Goal: Task Accomplishment & Management: Use online tool/utility

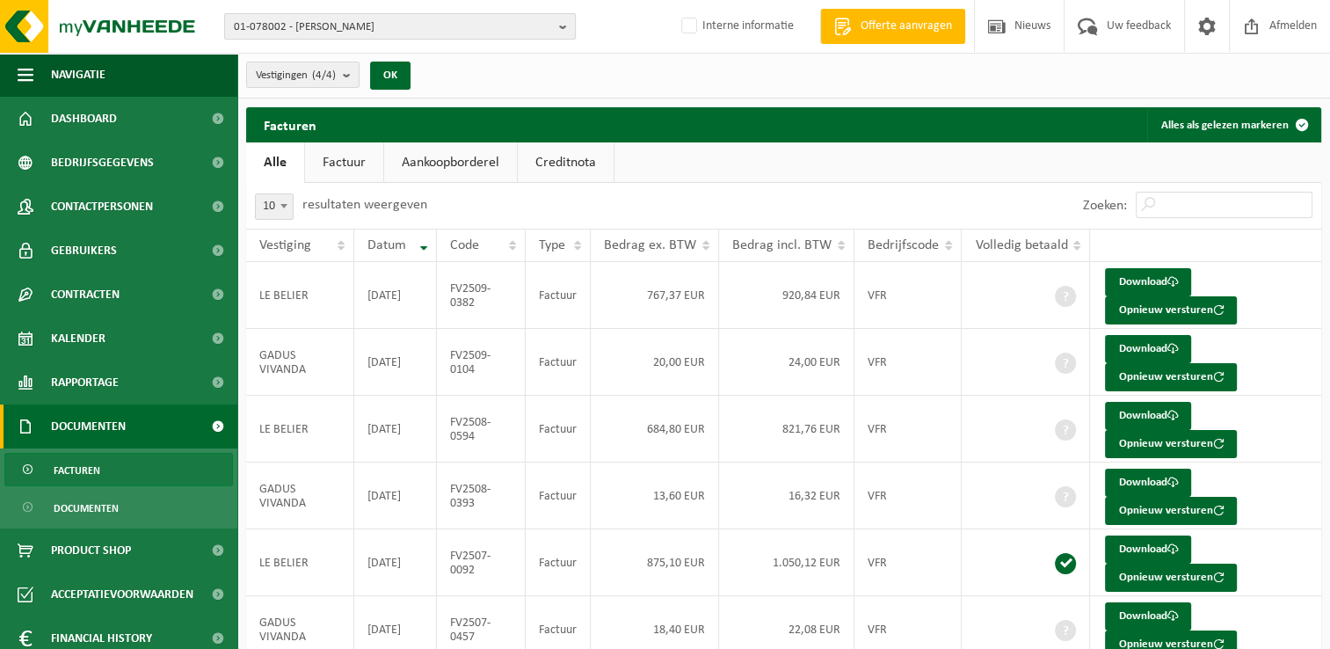
click at [462, 36] on span "01-078002 - LE BELIER - CARVIN" at bounding box center [393, 27] width 318 height 26
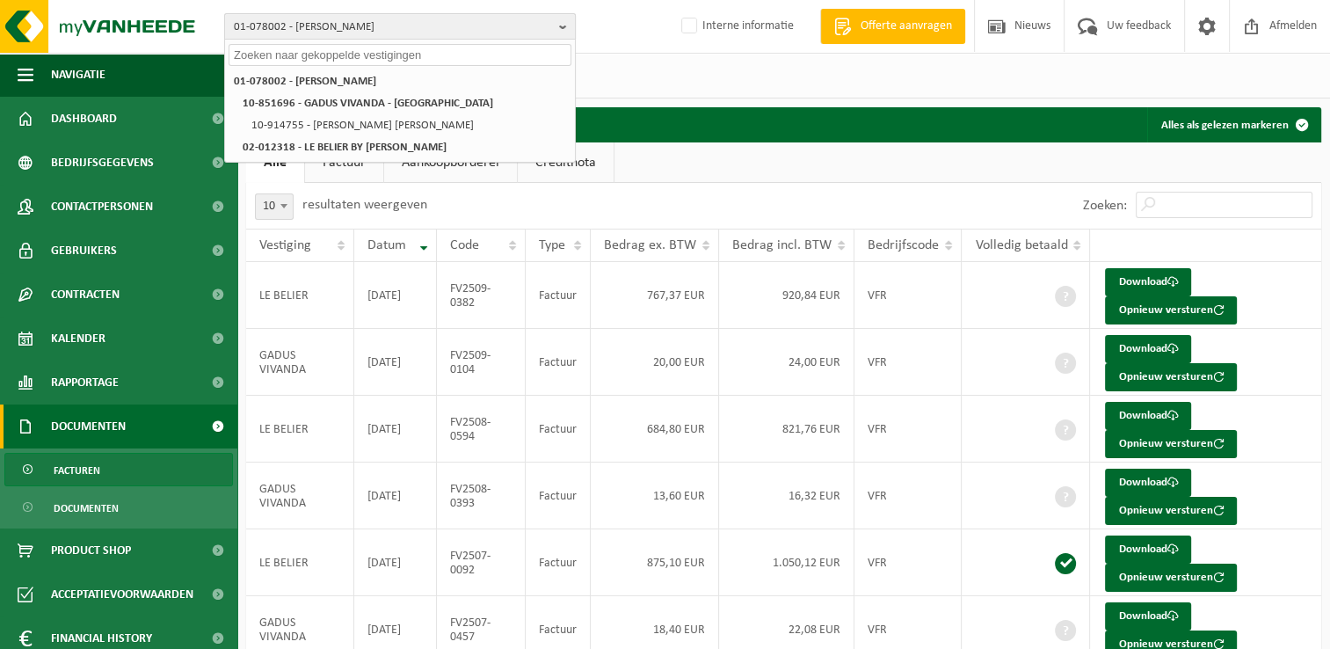
paste input "10-937654"
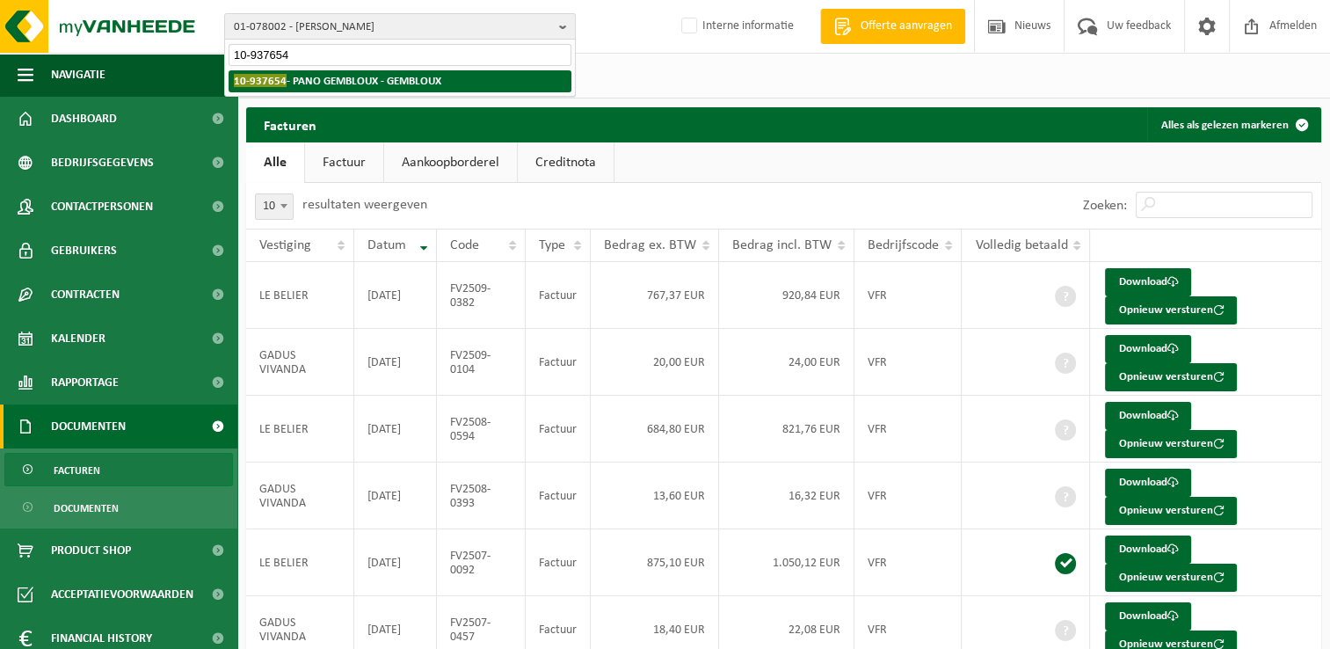
type input "10-937654"
click at [387, 81] on strong "10-937654 - PANO GEMBLOUX - GEMBLOUX" at bounding box center [338, 80] width 208 height 13
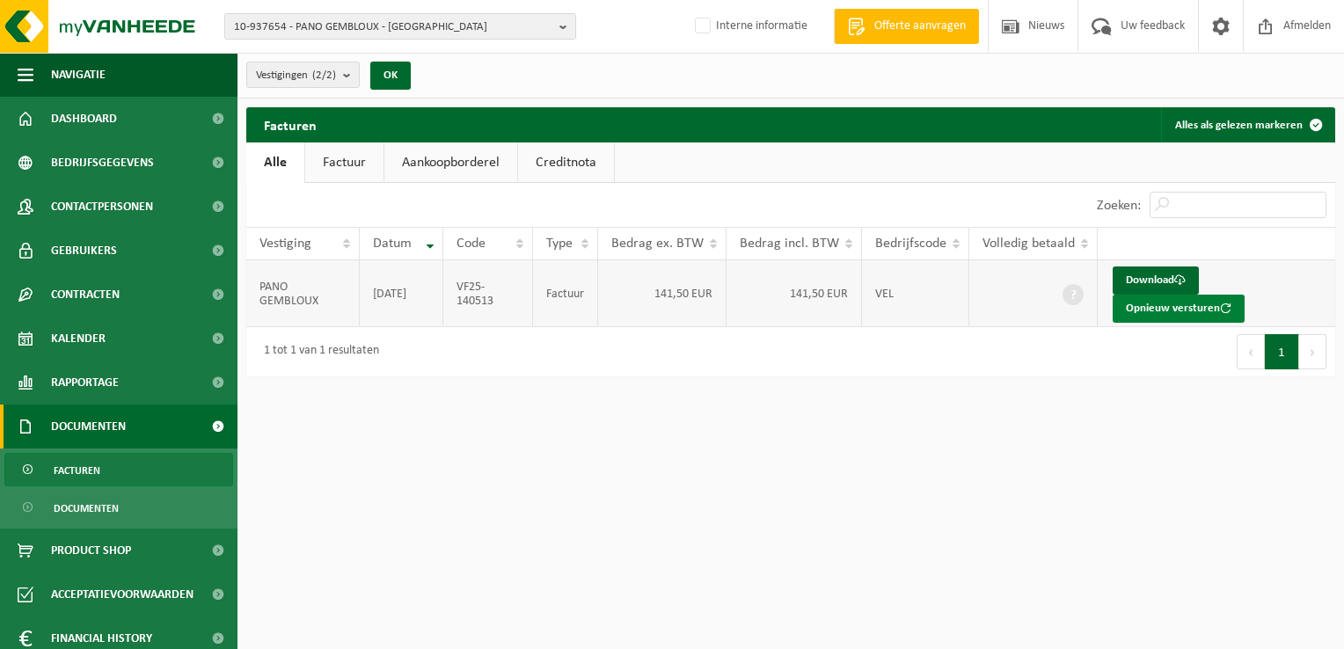
click at [1191, 309] on button "Opnieuw versturen" at bounding box center [1178, 309] width 132 height 28
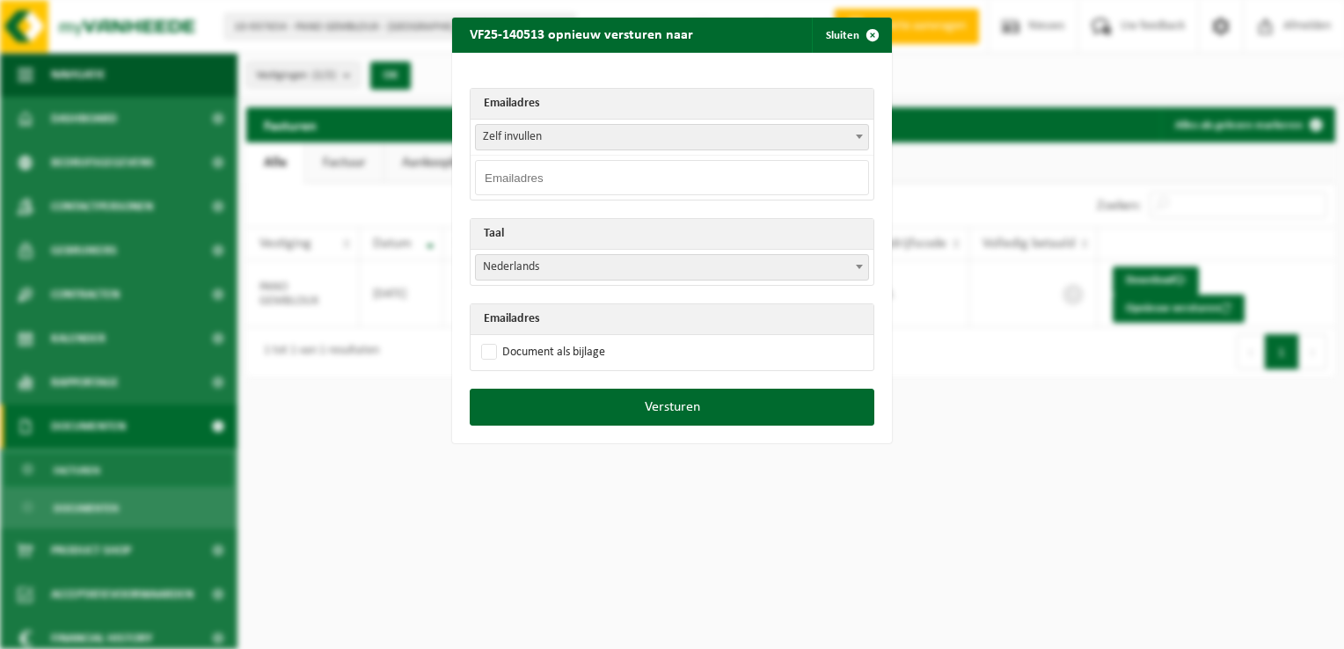
click at [529, 178] on input "email" at bounding box center [672, 177] width 394 height 35
paste input "charles.boulanger@pano-gembloux.be"
type input "charles.boulanger@pano-gembloux.be"
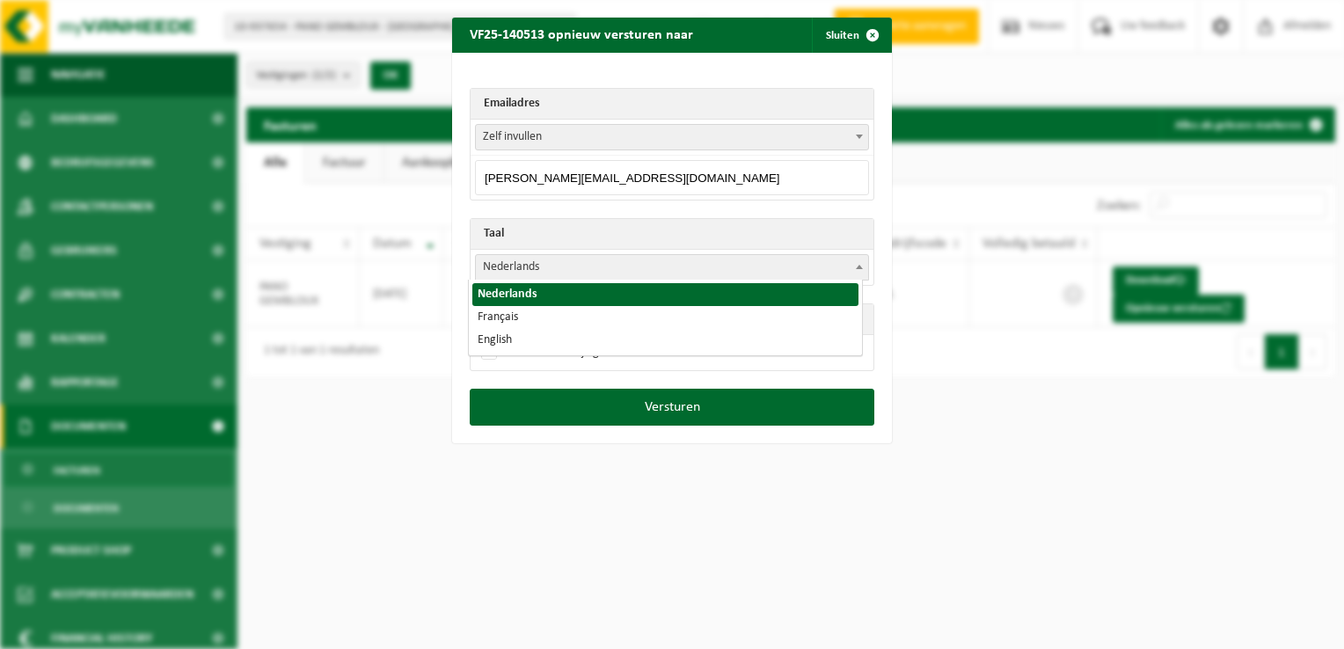
click at [506, 266] on span "Nederlands" at bounding box center [672, 267] width 392 height 25
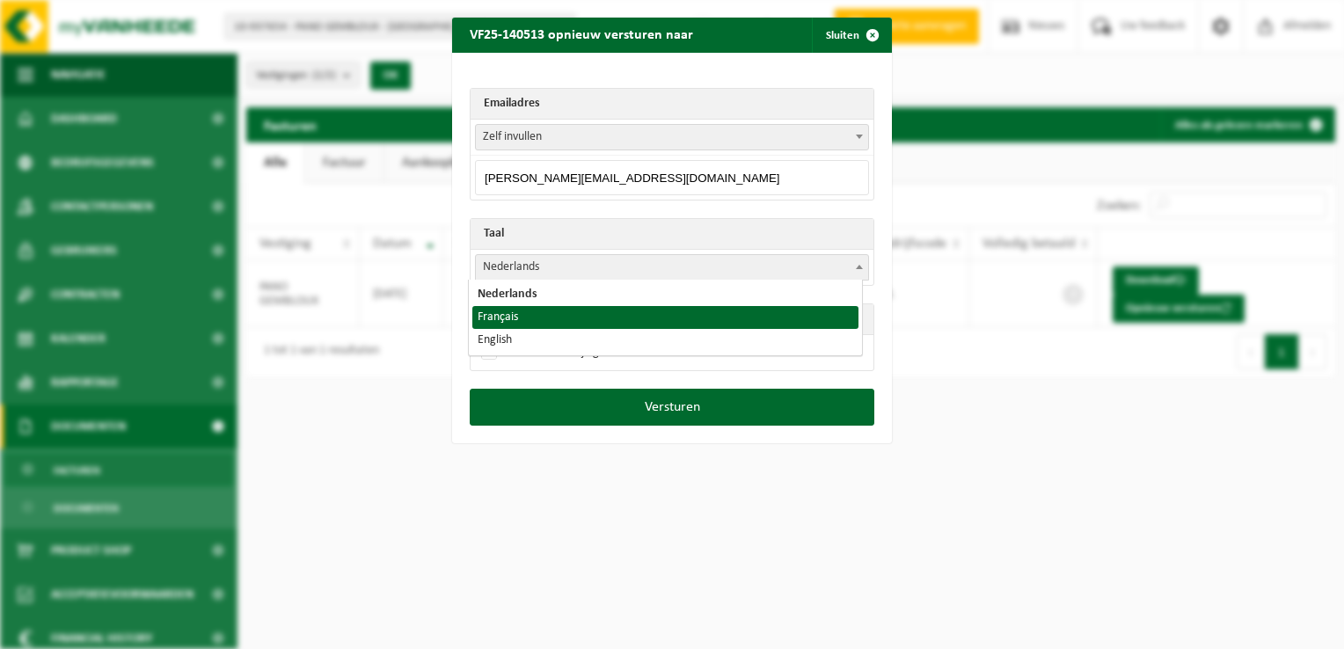
select select "fr"
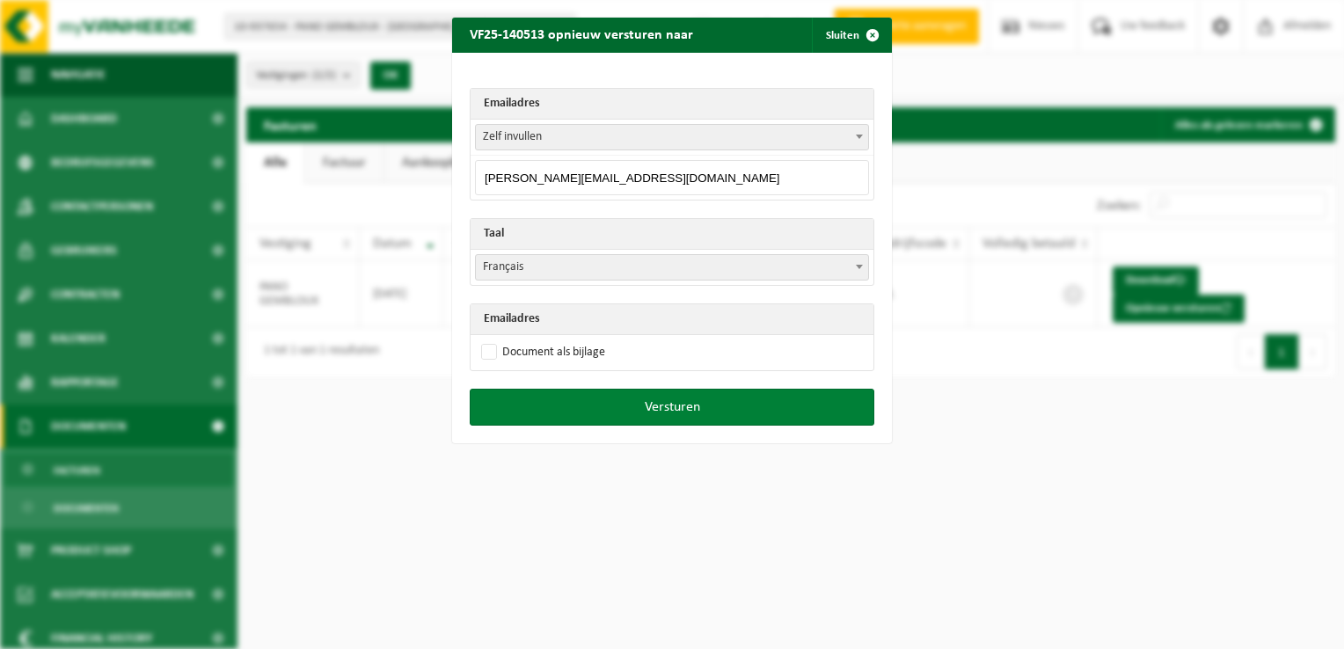
click at [665, 410] on button "Versturen" at bounding box center [672, 407] width 404 height 37
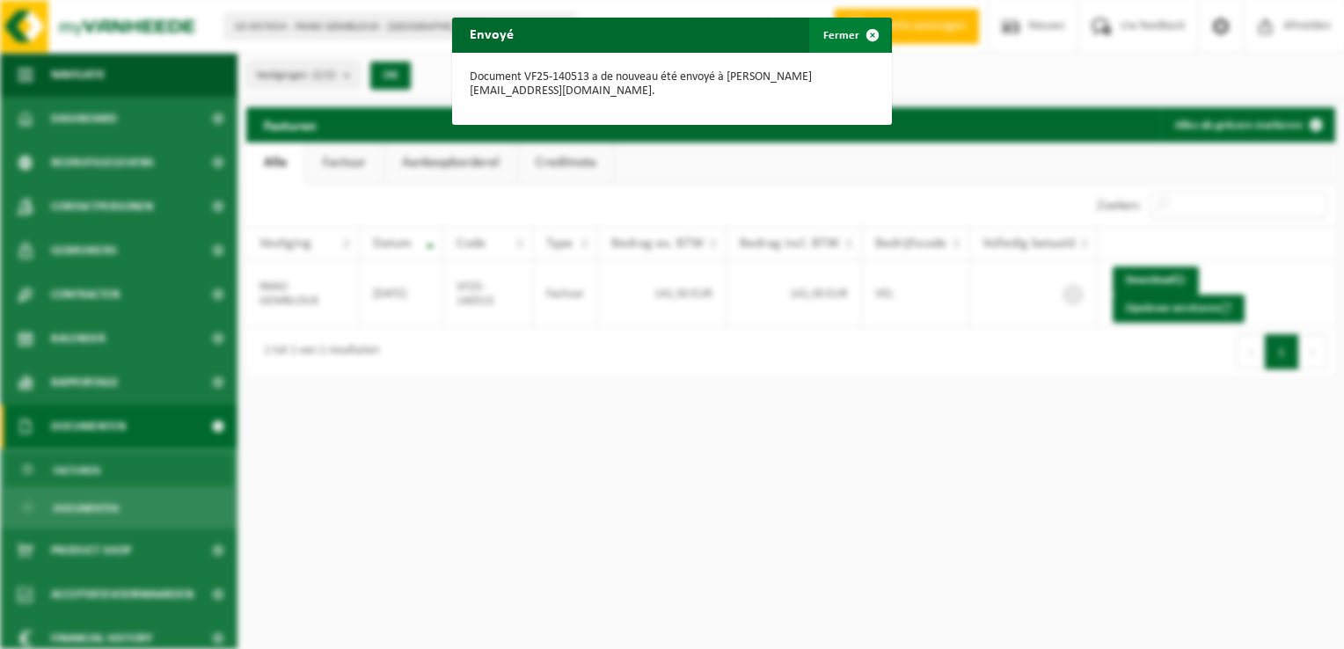
click at [866, 40] on span "button" at bounding box center [872, 35] width 35 height 35
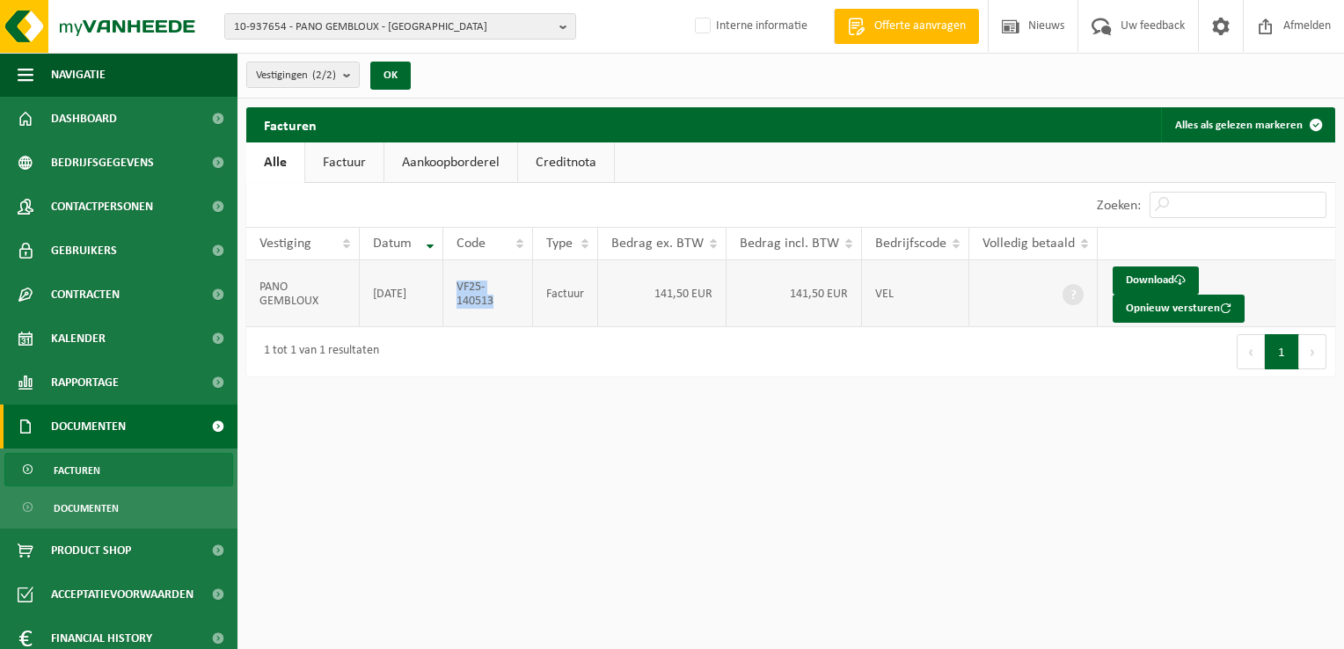
drag, startPoint x: 503, startPoint y: 308, endPoint x: 461, endPoint y: 288, distance: 46.8
click at [461, 288] on td "VF25-140513" at bounding box center [488, 293] width 90 height 67
copy td "VF25-140513"
click at [334, 12] on div "10-937654 - PANO GEMBLOUX - GEMBLOUX 10-937654 - PANO GEMBLOUX - GEMBLOUX 10-99…" at bounding box center [672, 27] width 1344 height 54
click at [345, 29] on span "10-937654 - PANO GEMBLOUX - GEMBLOUX" at bounding box center [393, 27] width 318 height 26
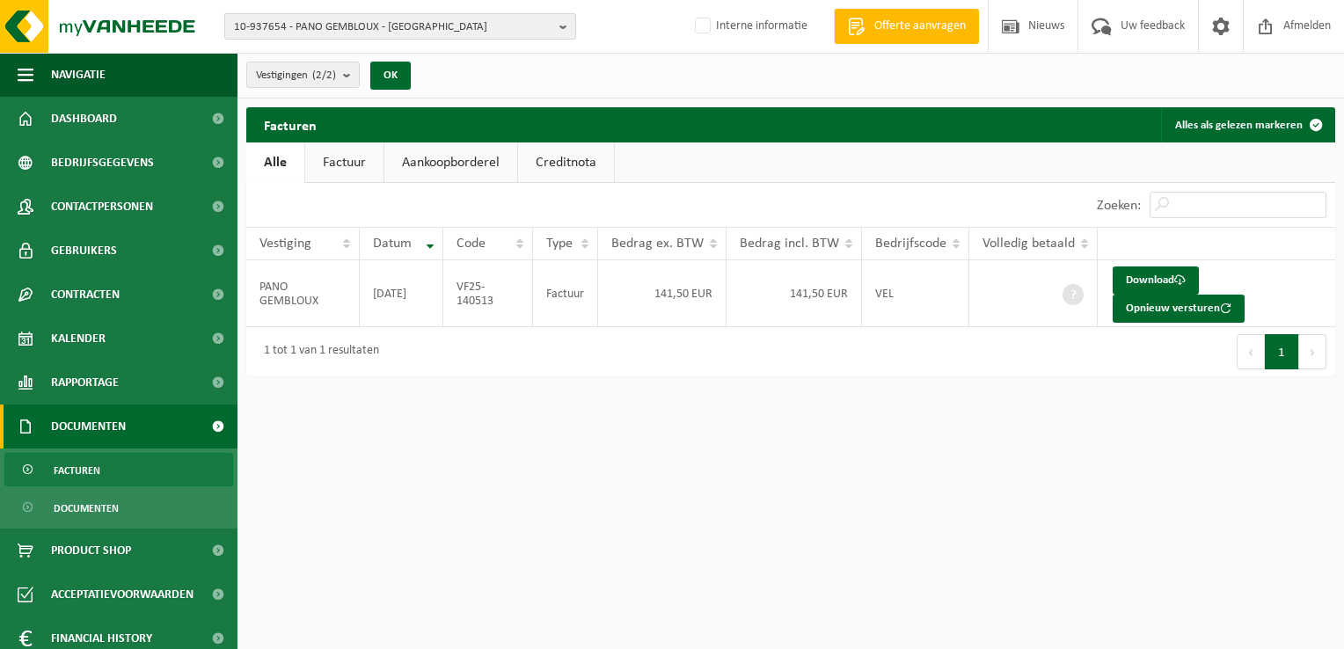
paste input "10-806764"
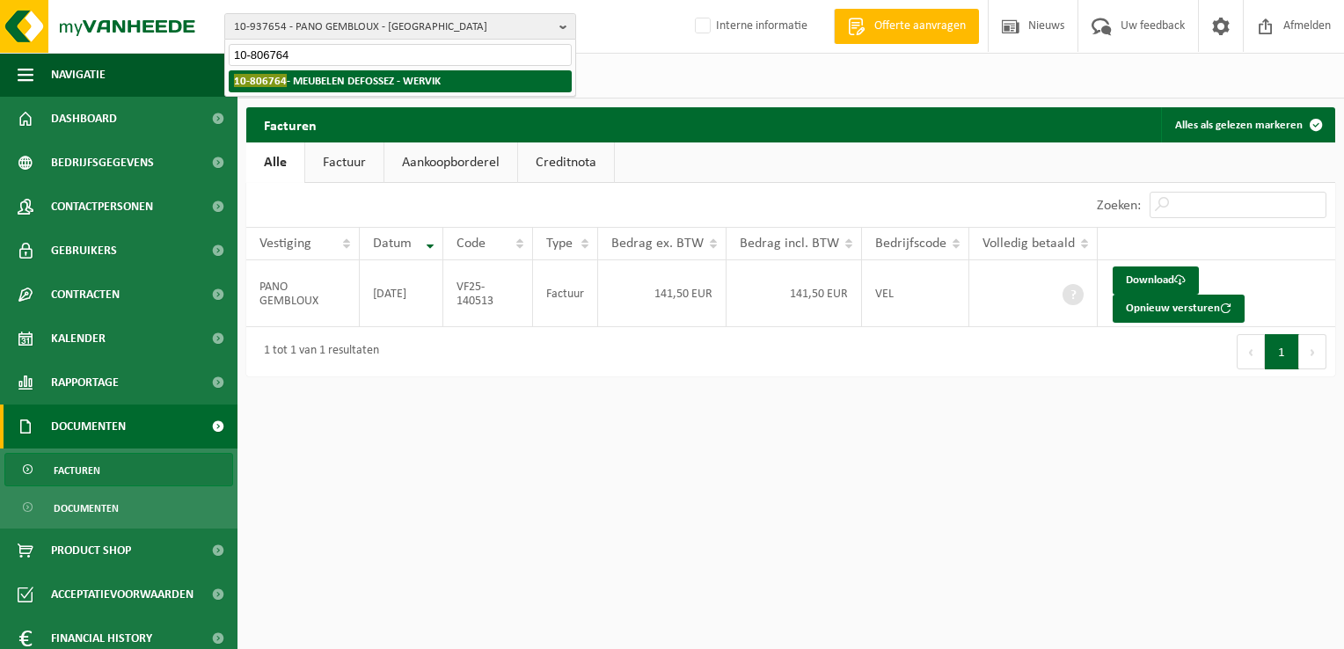
type input "10-806764"
click at [336, 76] on strong "10-806764 - MEUBELEN DEFOSSEZ - WERVIK" at bounding box center [337, 80] width 207 height 13
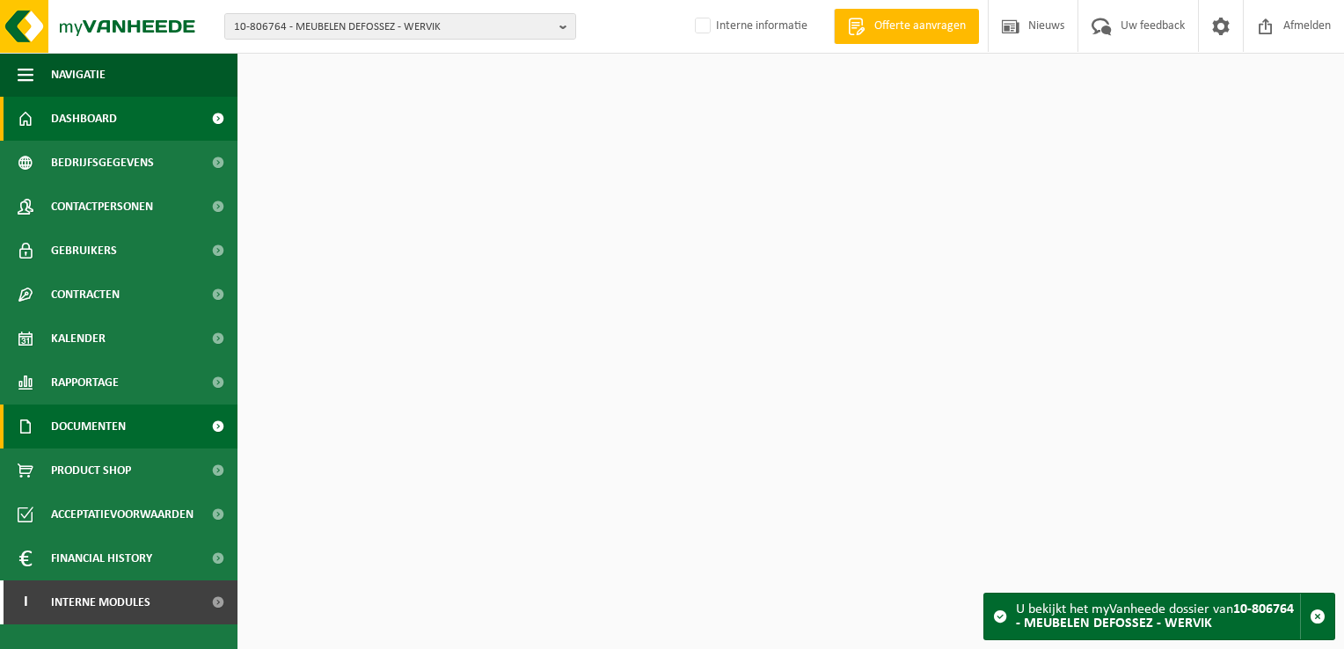
click at [121, 427] on span "Documenten" at bounding box center [88, 426] width 75 height 44
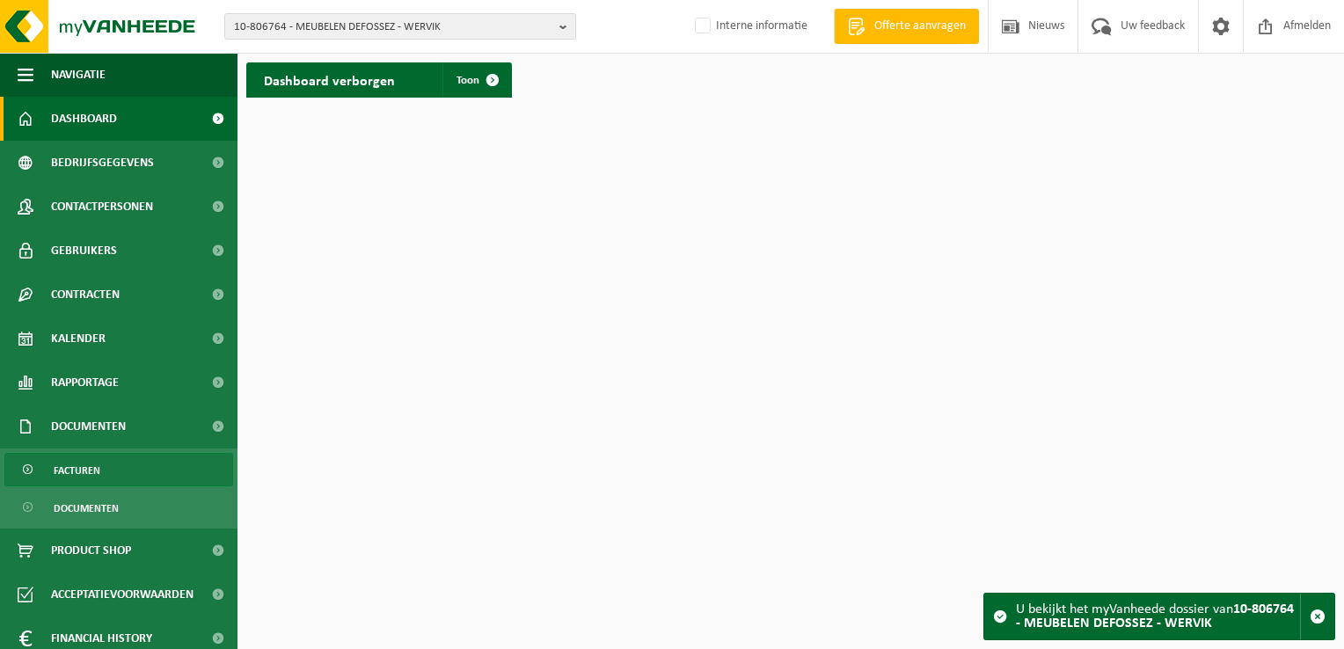
click at [102, 462] on link "Facturen" at bounding box center [118, 469] width 229 height 33
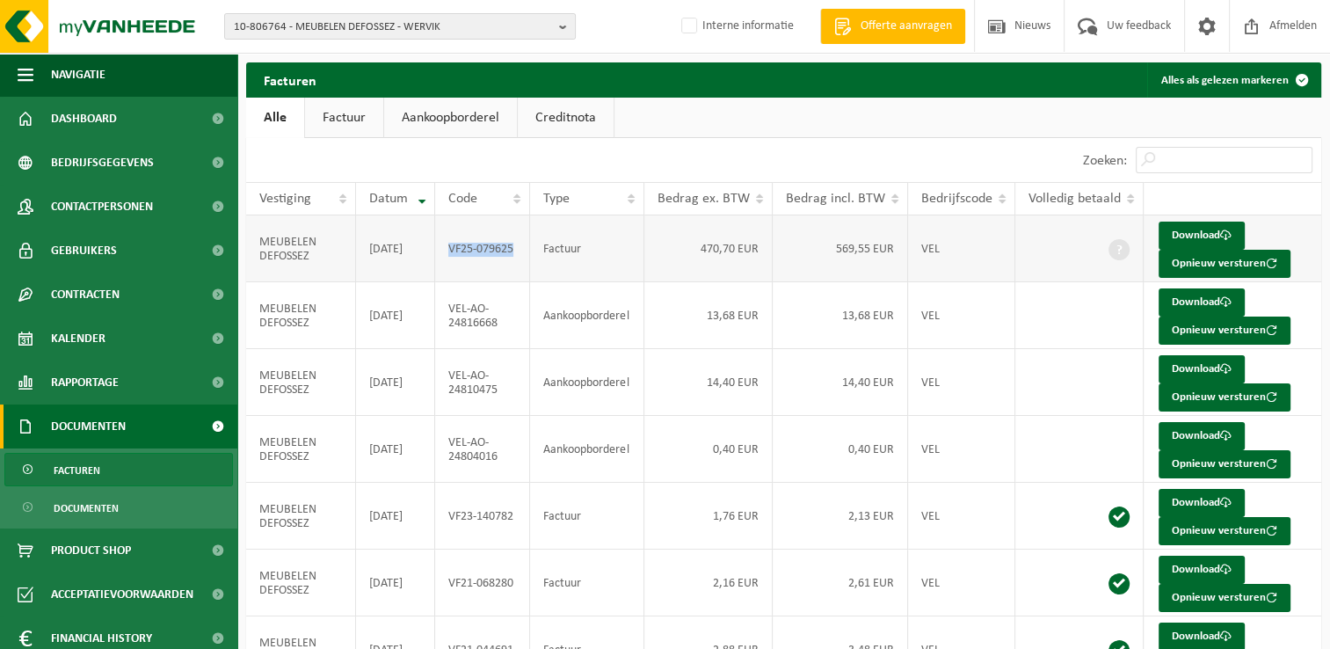
drag, startPoint x: 451, startPoint y: 248, endPoint x: 519, endPoint y: 260, distance: 68.8
click at [519, 260] on td "VF25-079625" at bounding box center [483, 248] width 96 height 67
copy td "VF25-079625"
click at [1222, 264] on button "Opnieuw versturen" at bounding box center [1225, 264] width 132 height 28
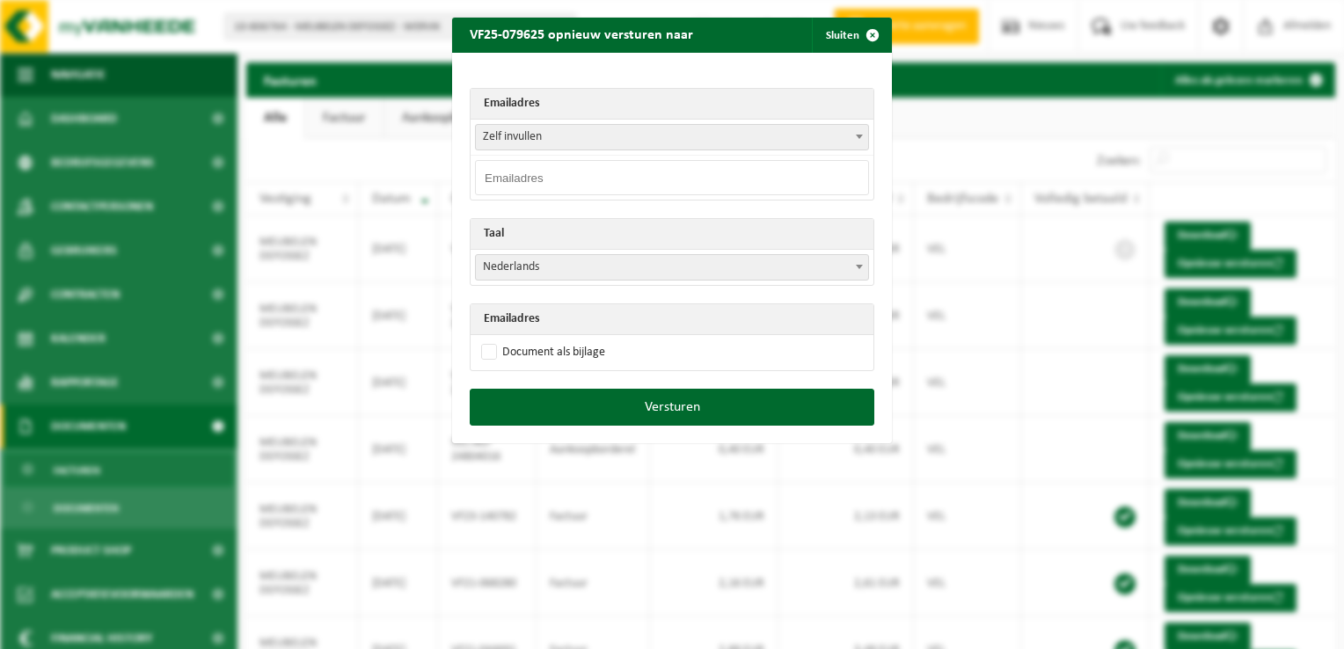
click at [517, 181] on input "email" at bounding box center [672, 177] width 394 height 35
paste input "info@meubelendefossez.be"
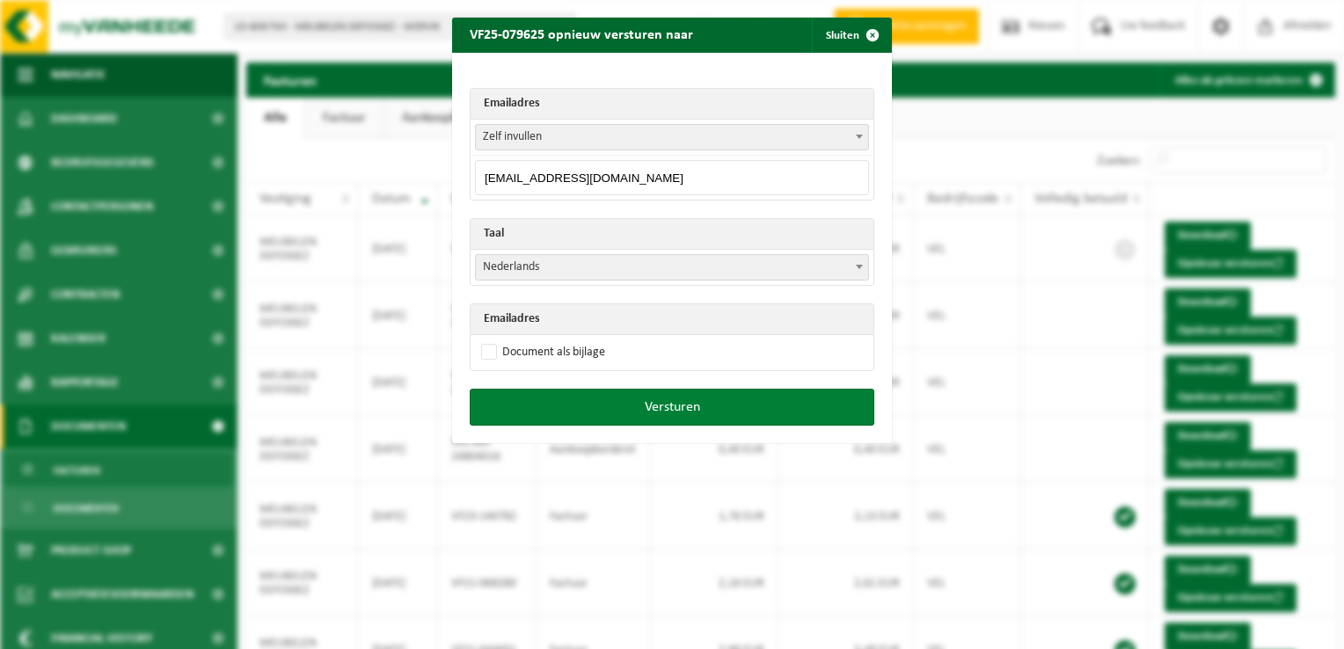
type input "info@meubelendefossez.be"
click at [638, 409] on button "Versturen" at bounding box center [672, 407] width 404 height 37
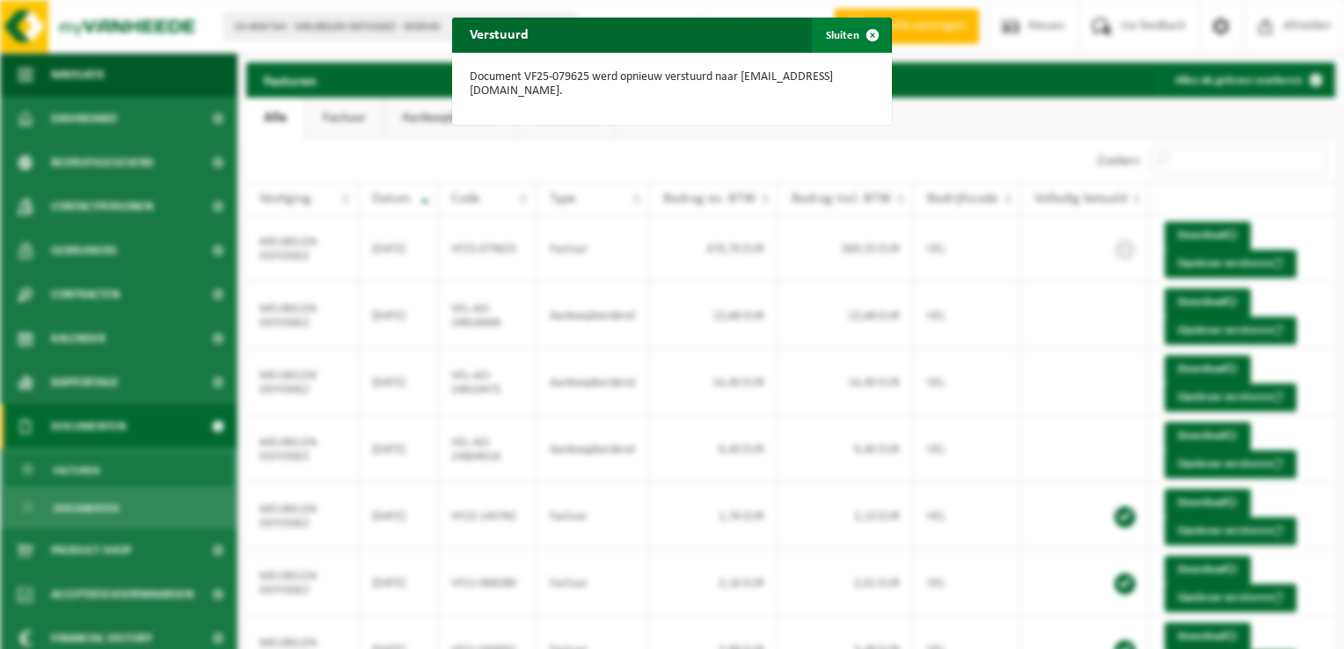
click at [861, 26] on span "button" at bounding box center [872, 35] width 35 height 35
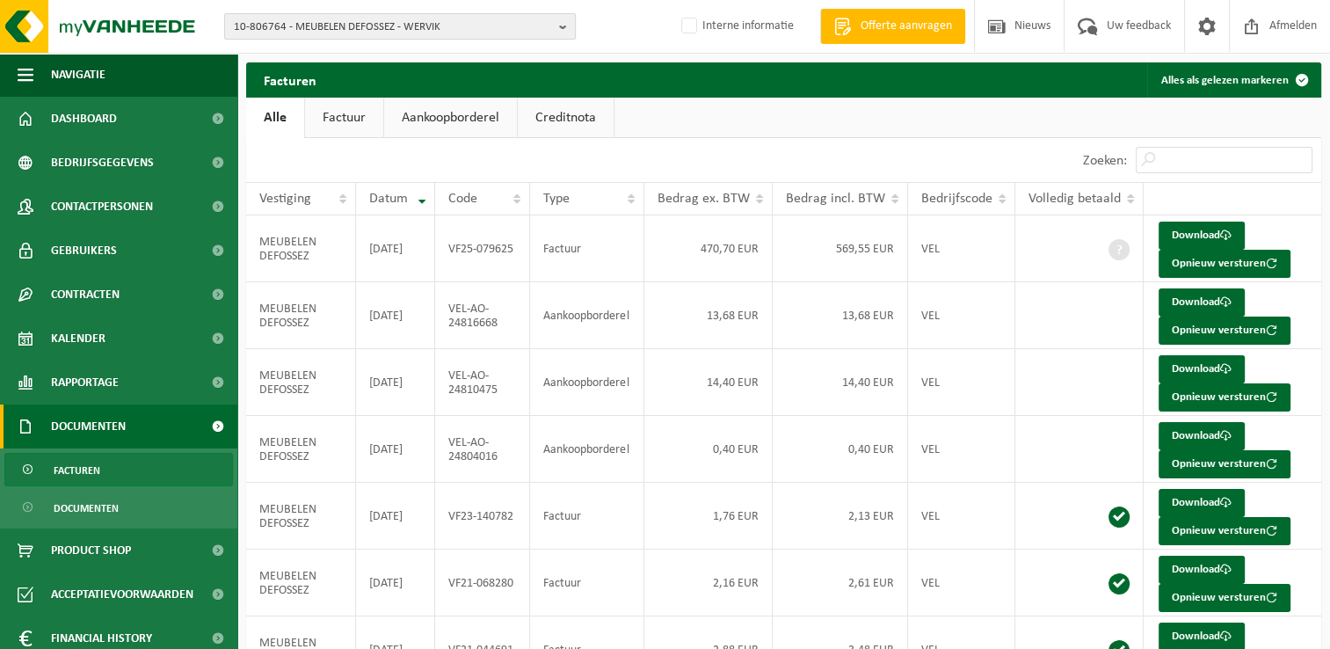
click at [280, 14] on span "10-806764 - MEUBELEN DEFOSSEZ - WERVIK" at bounding box center [393, 27] width 318 height 26
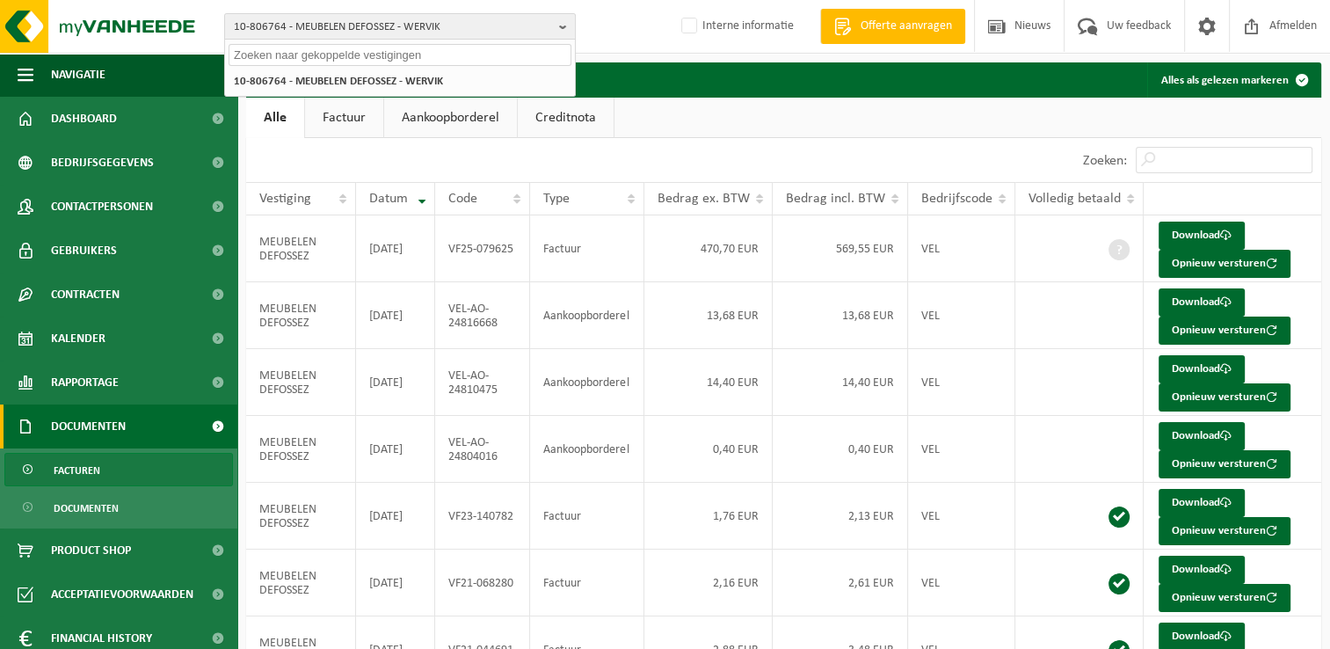
paste input "10-592765"
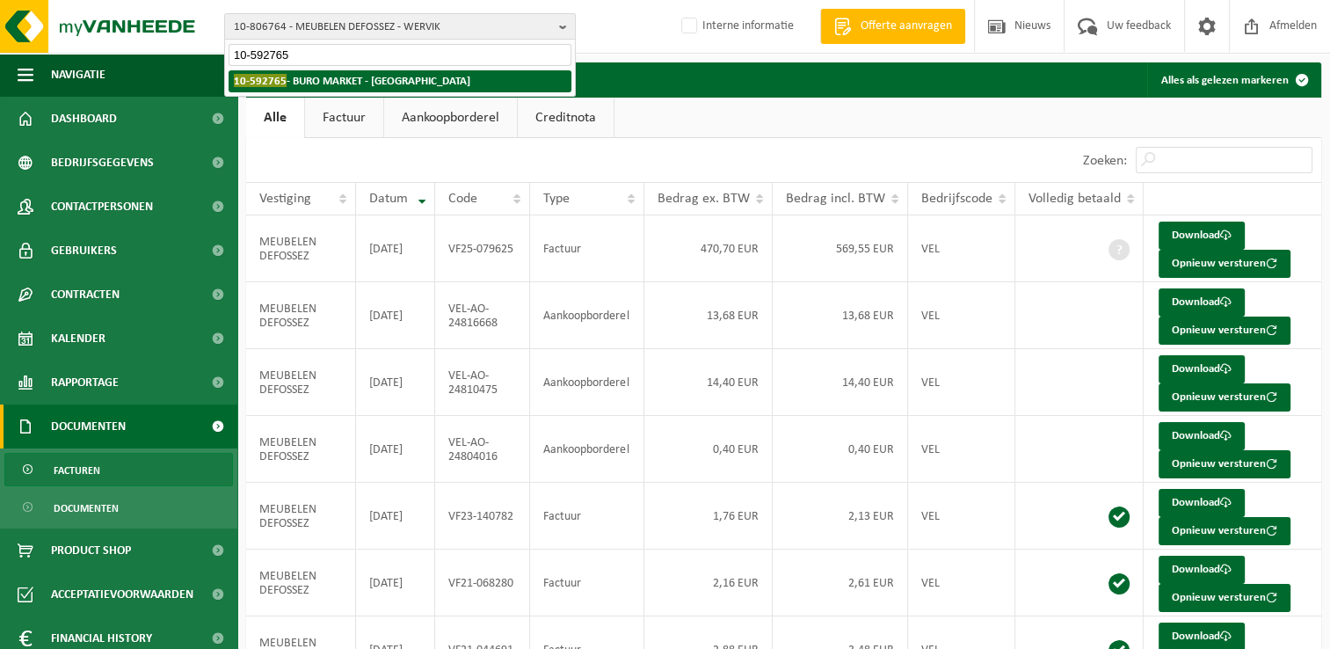
type input "10-592765"
click at [309, 84] on strong "10-592765 - BURO MARKET - VILVOORDE" at bounding box center [352, 80] width 237 height 13
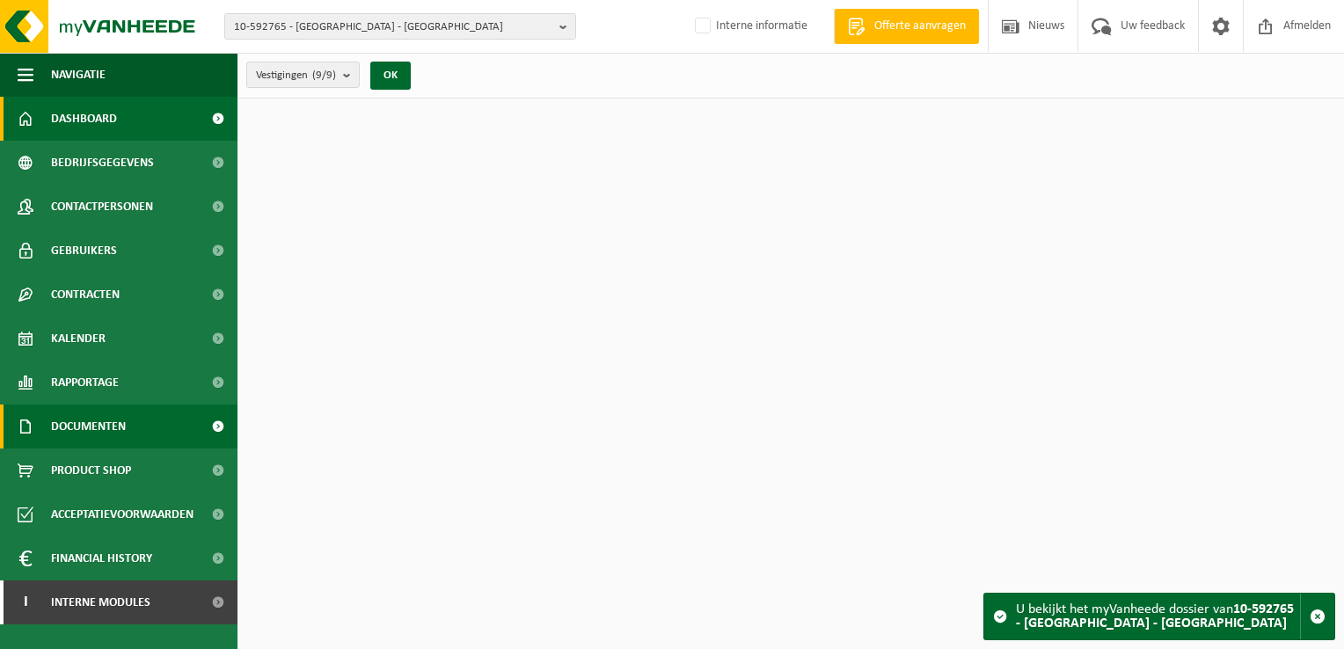
click at [127, 424] on link "Documenten" at bounding box center [118, 426] width 237 height 44
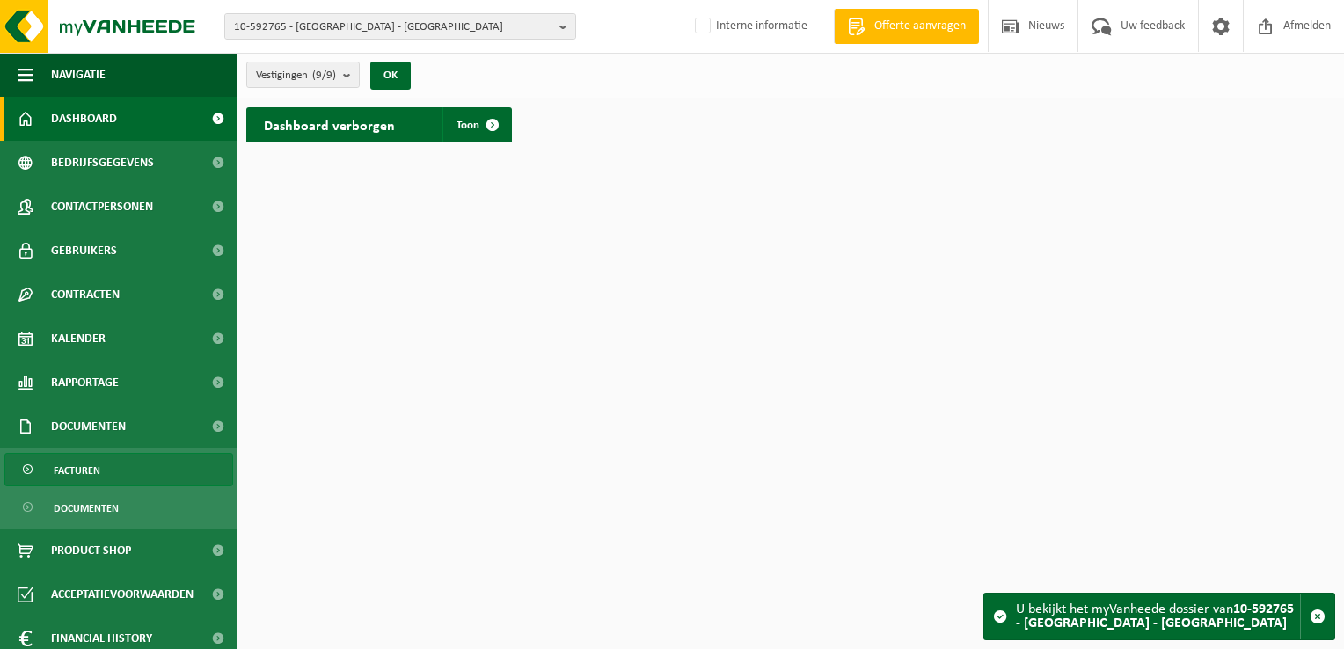
click at [98, 472] on span "Facturen" at bounding box center [77, 470] width 47 height 33
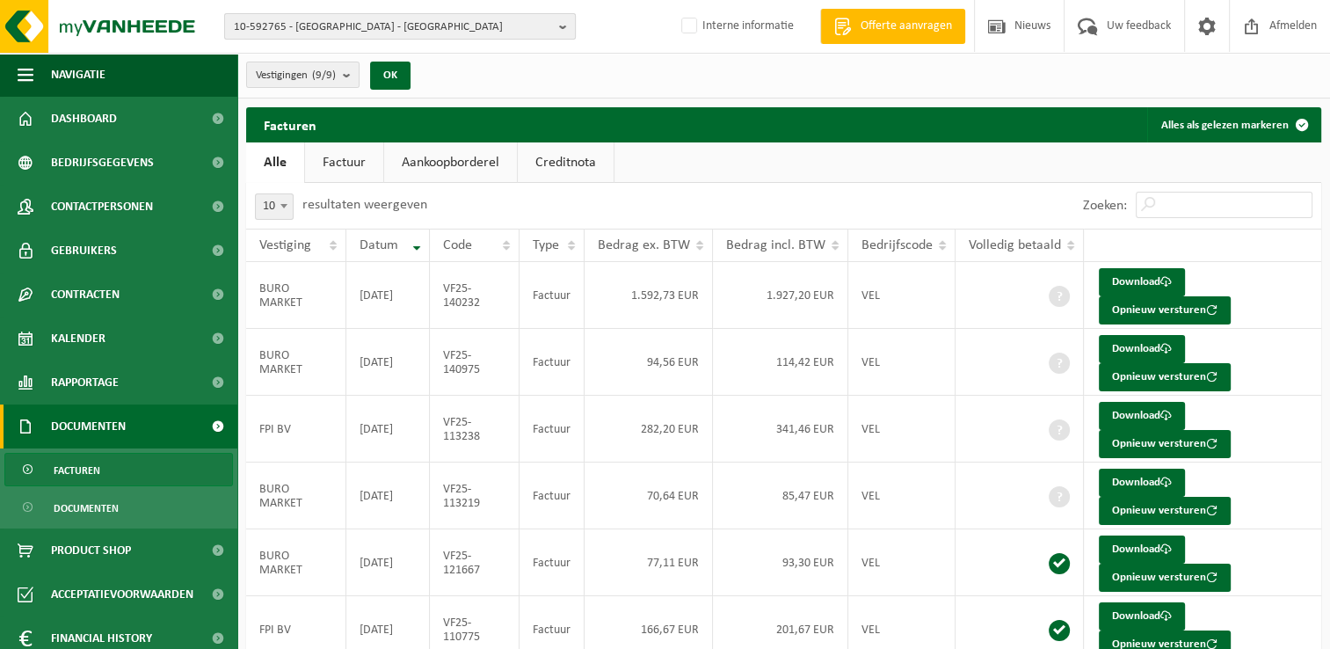
click at [361, 26] on span "10-592765 - [GEOGRAPHIC_DATA] - [GEOGRAPHIC_DATA]" at bounding box center [393, 27] width 318 height 26
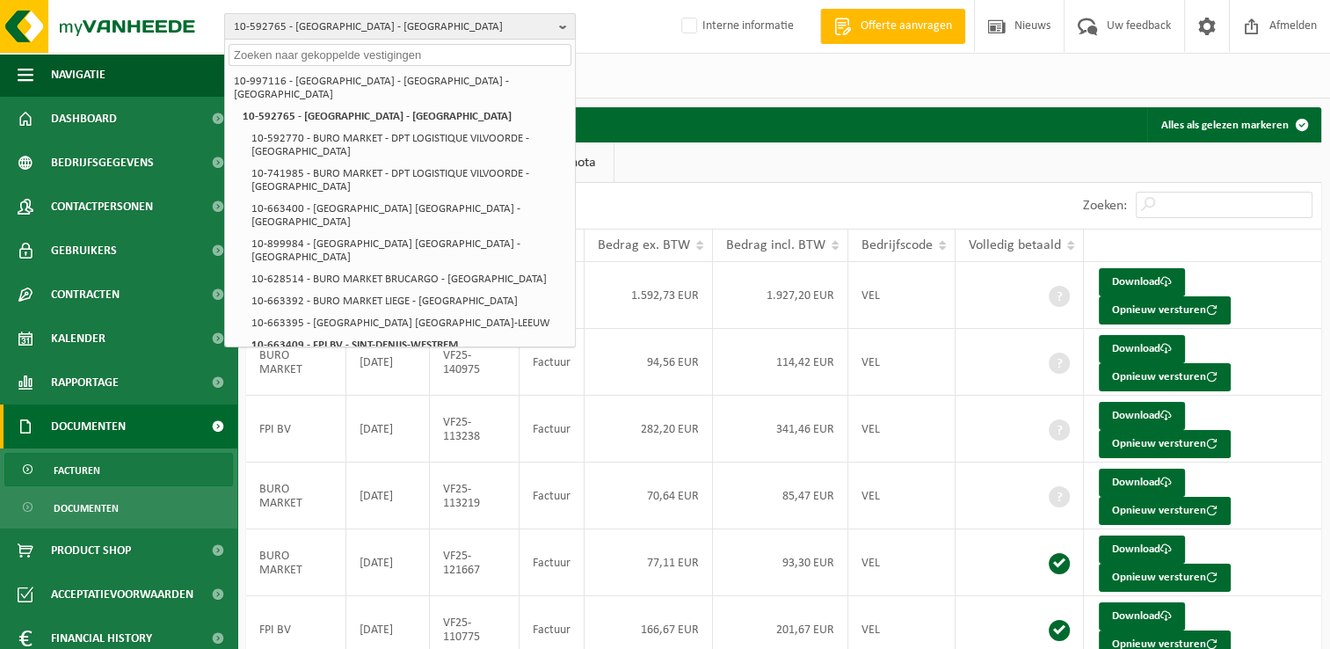
paste input "10-304640"
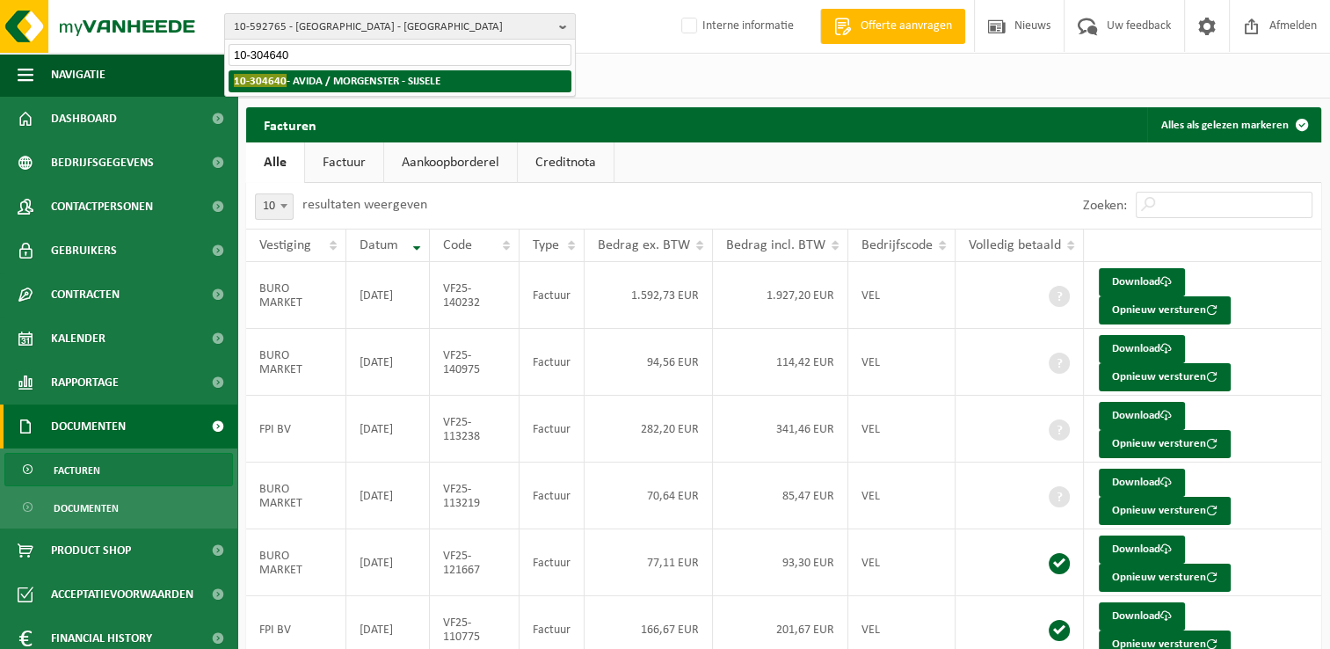
type input "10-304640"
click at [328, 84] on strong "10-304640 - AVIDA / MORGENSTER - SIJSELE" at bounding box center [337, 80] width 207 height 13
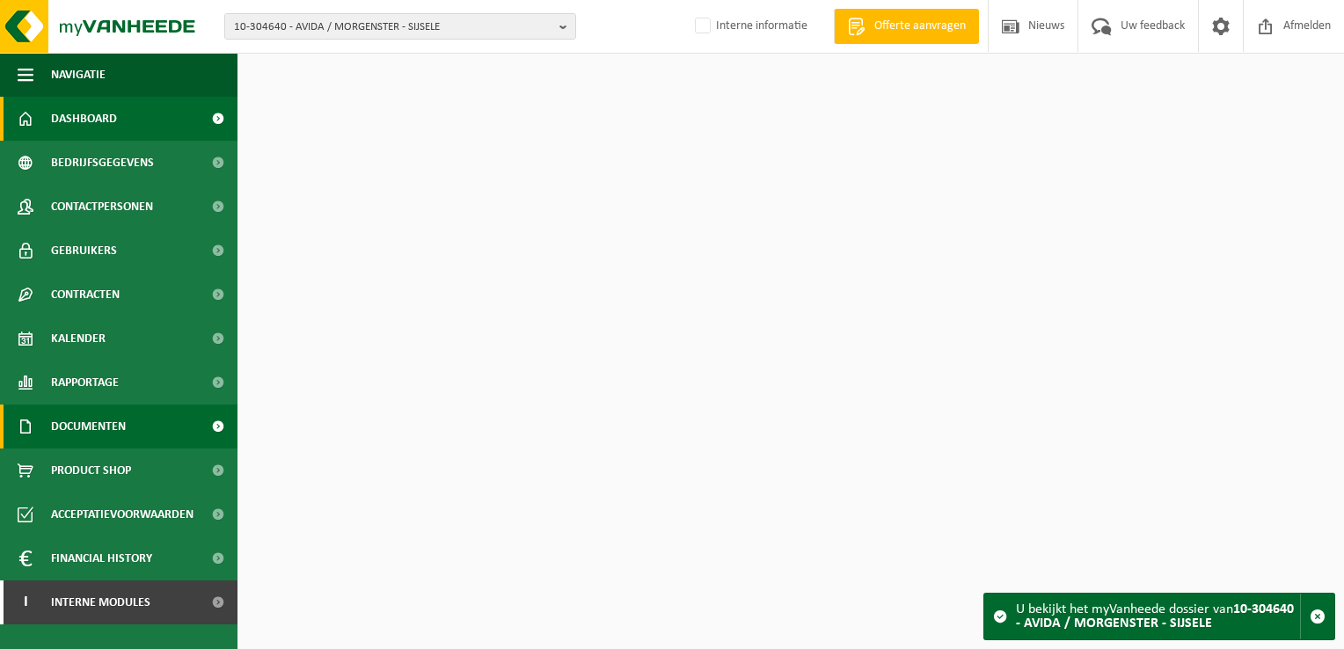
click at [153, 420] on link "Documenten" at bounding box center [118, 426] width 237 height 44
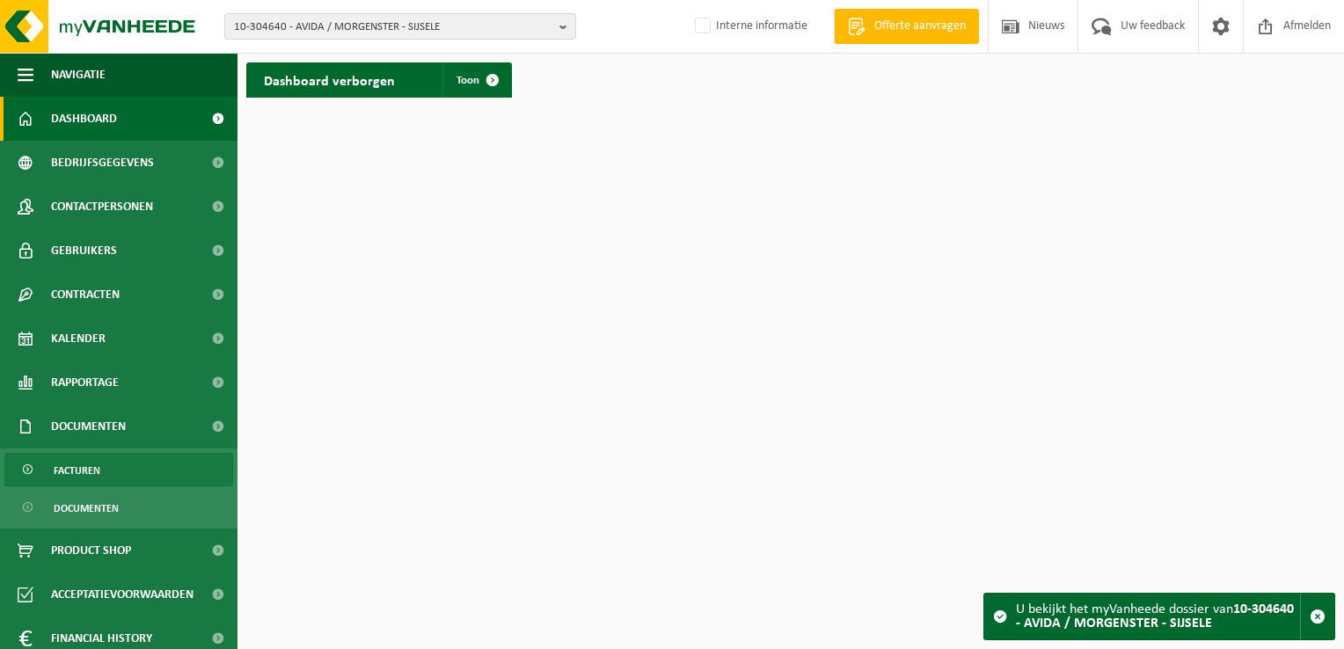
click at [91, 477] on span "Facturen" at bounding box center [77, 470] width 47 height 33
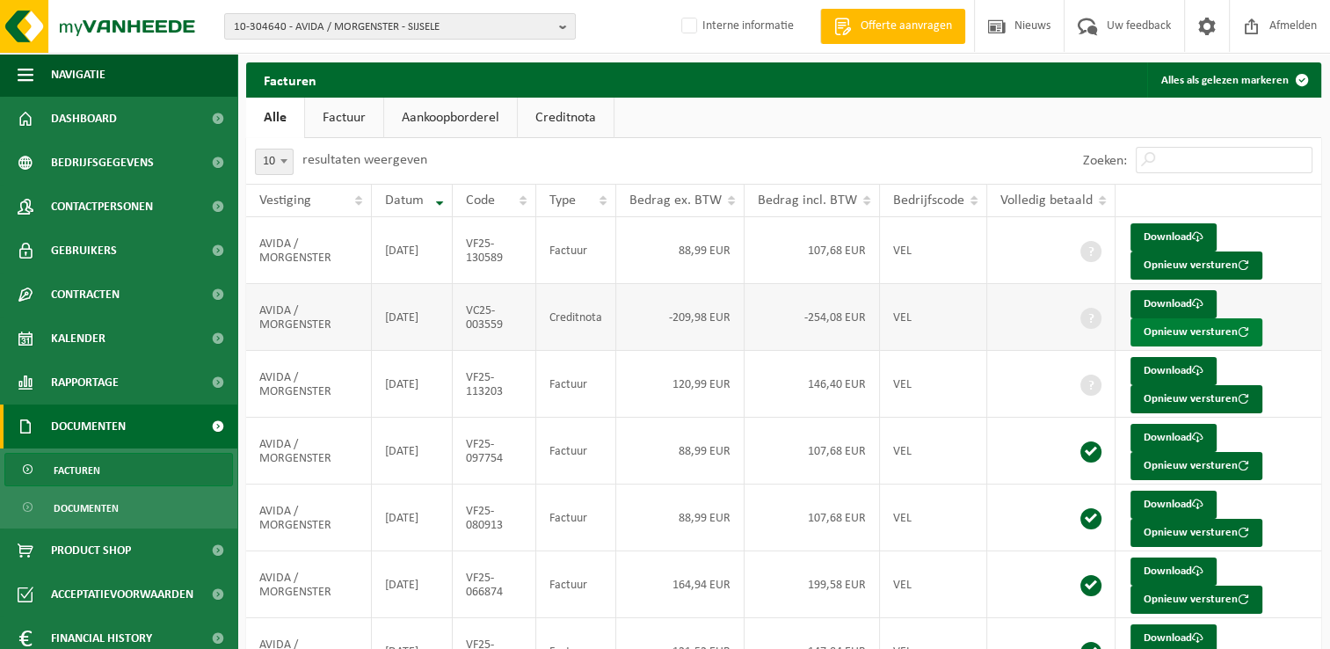
click at [1158, 337] on button "Opnieuw versturen" at bounding box center [1197, 332] width 132 height 28
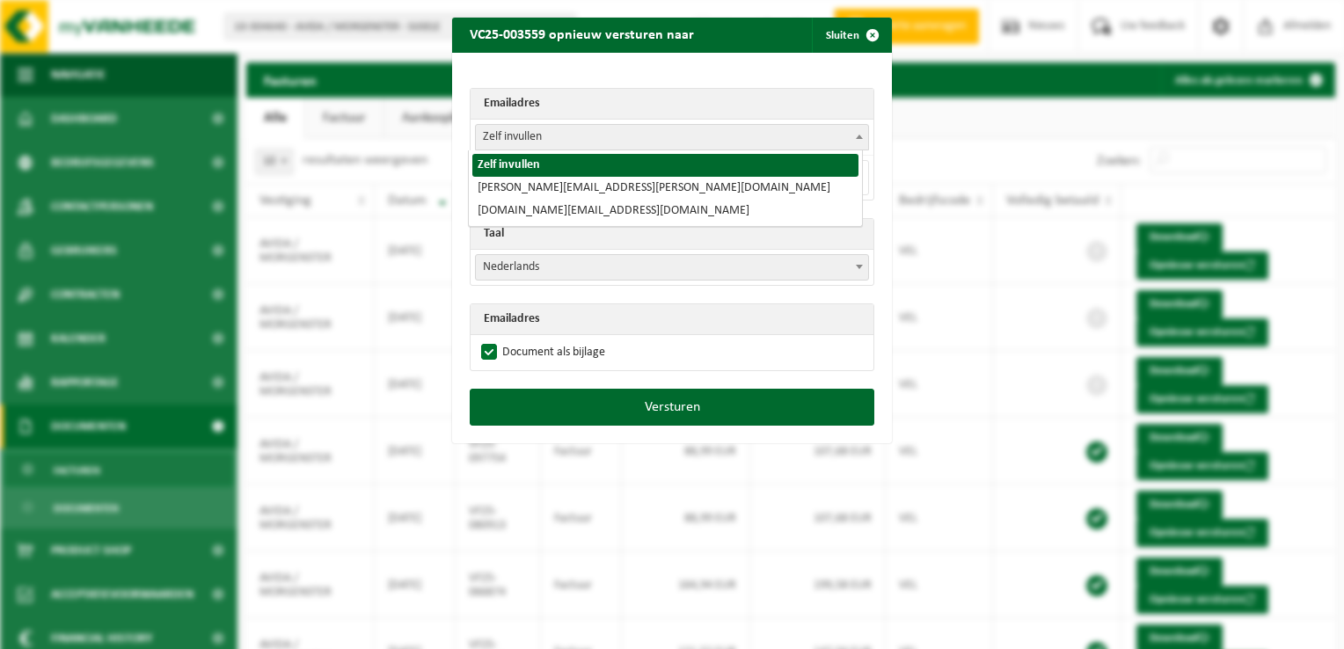
click at [502, 132] on span "Zelf invullen" at bounding box center [672, 137] width 392 height 25
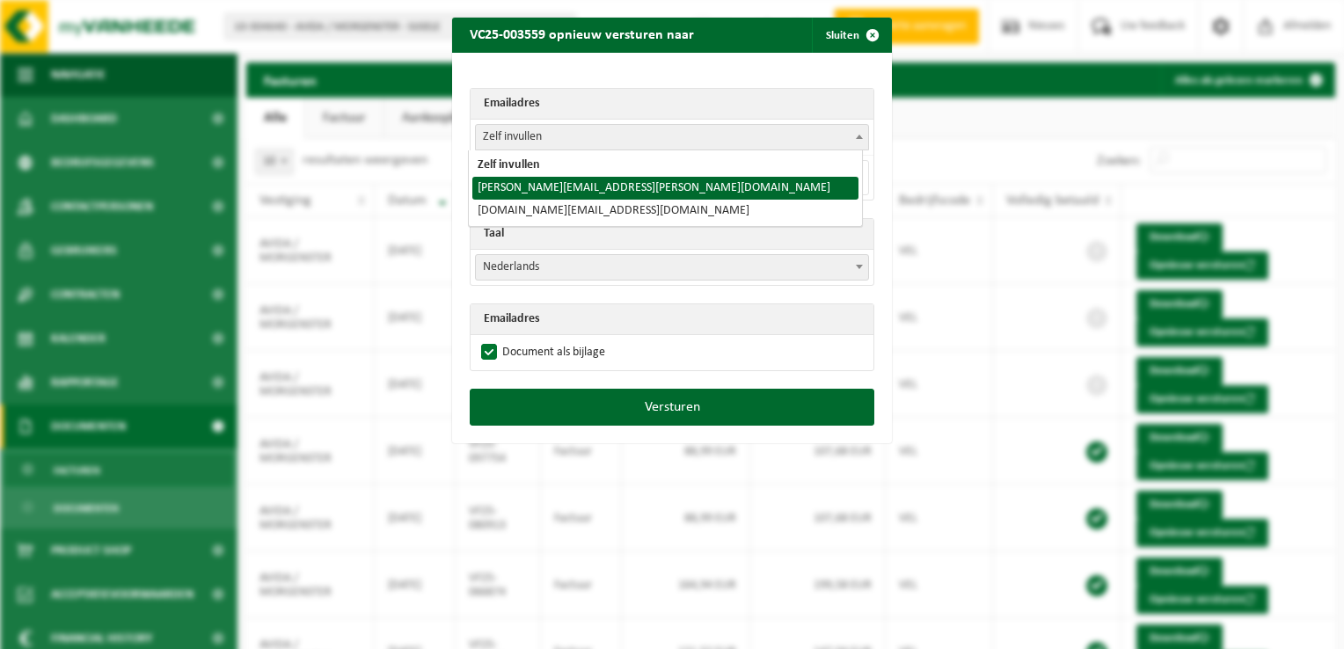
select select "steven.laleman@exalta.be"
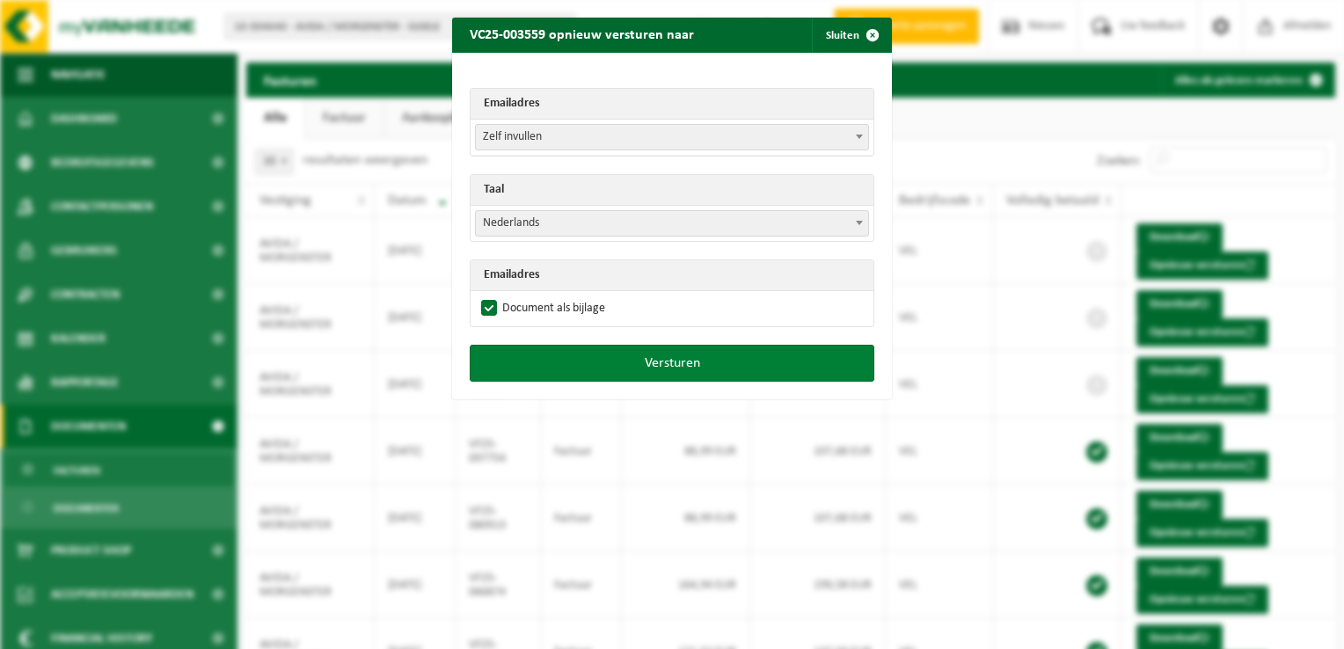
click at [661, 356] on button "Versturen" at bounding box center [672, 363] width 404 height 37
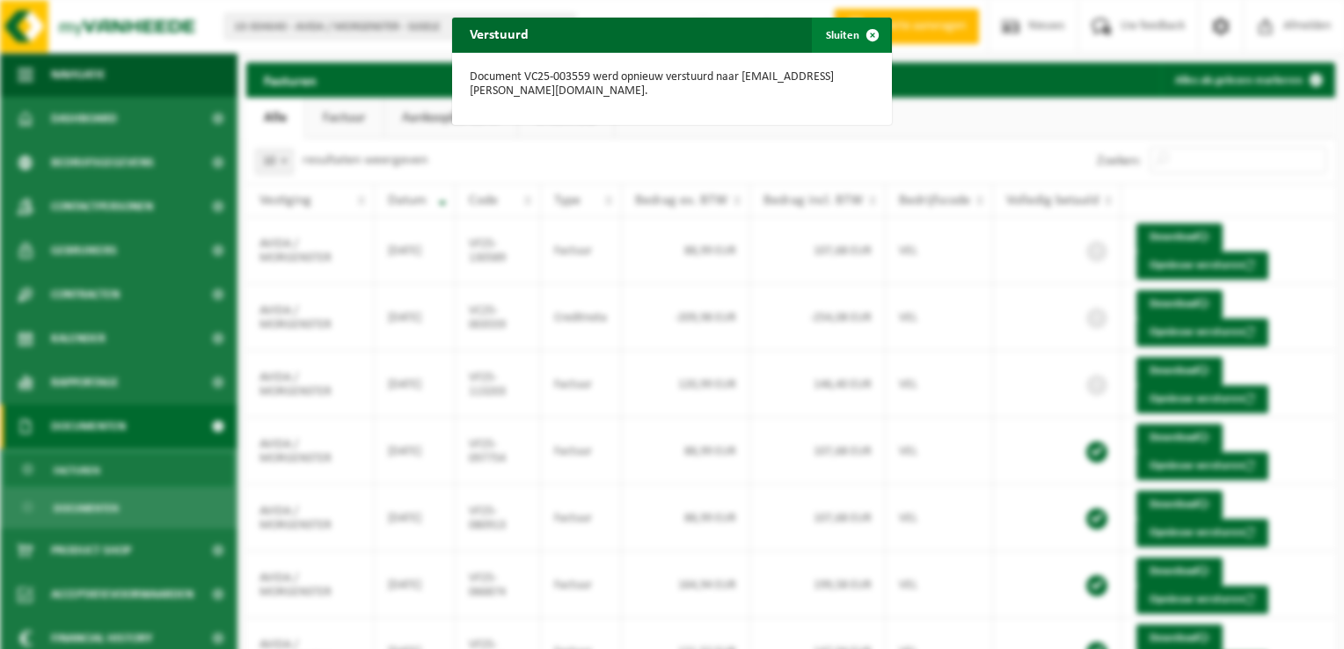
click at [863, 32] on span "button" at bounding box center [872, 35] width 35 height 35
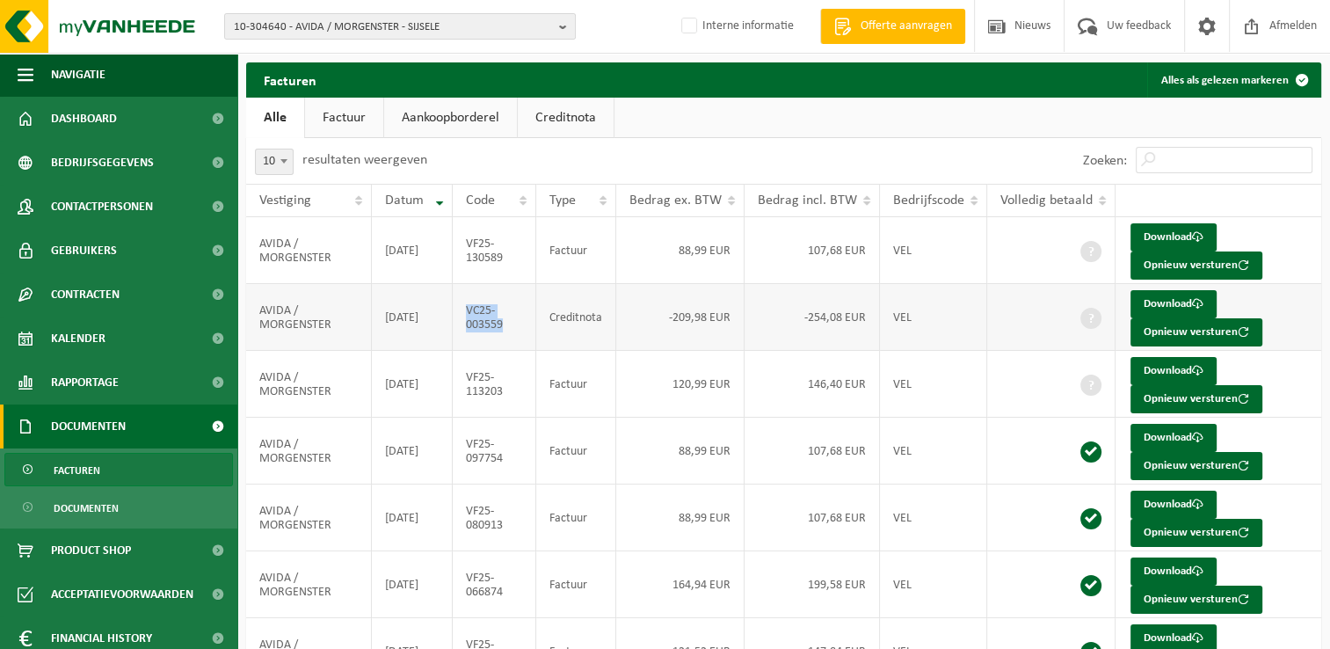
drag, startPoint x: 511, startPoint y: 326, endPoint x: 468, endPoint y: 311, distance: 45.6
click at [468, 311] on td "VC25-003559" at bounding box center [495, 317] width 84 height 67
copy td "VC25-003559"
click at [258, 31] on span "10-304640 - AVIDA / MORGENSTER - SIJSELE" at bounding box center [393, 27] width 318 height 26
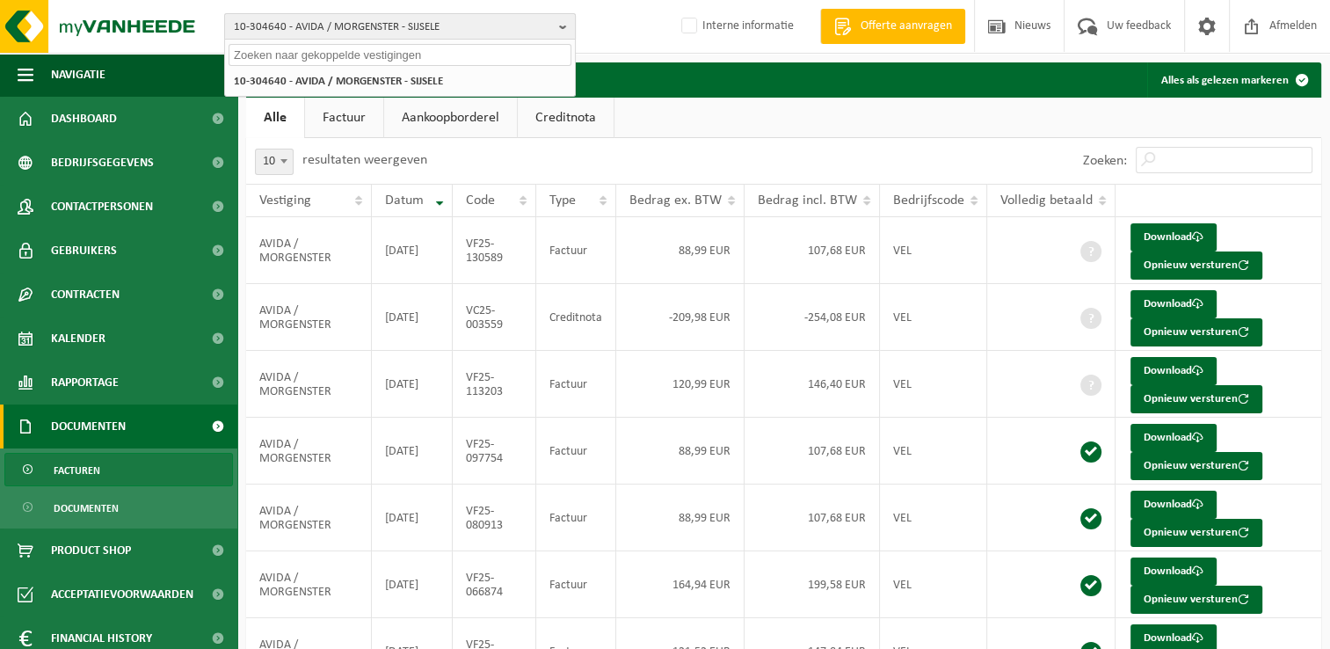
paste input "10-971666"
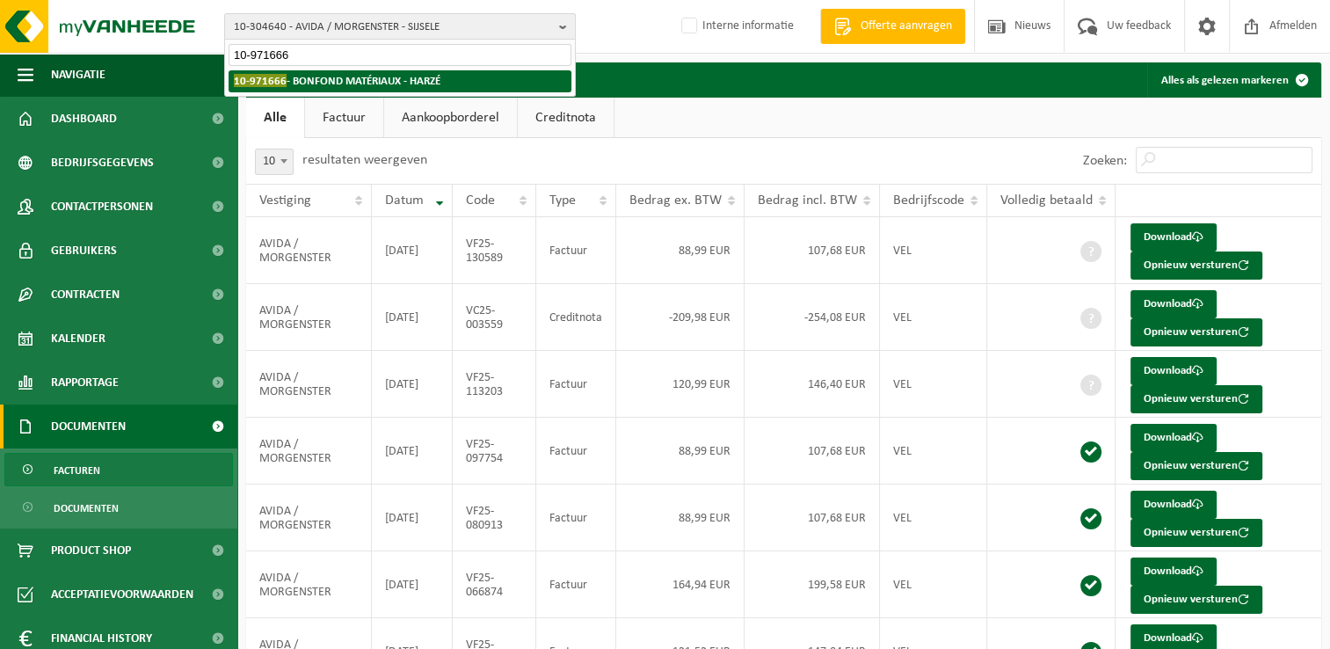
type input "10-971666"
click at [334, 86] on strong "10-971666 - BONFOND MATÉRIAUX - HARZÉ" at bounding box center [337, 80] width 207 height 13
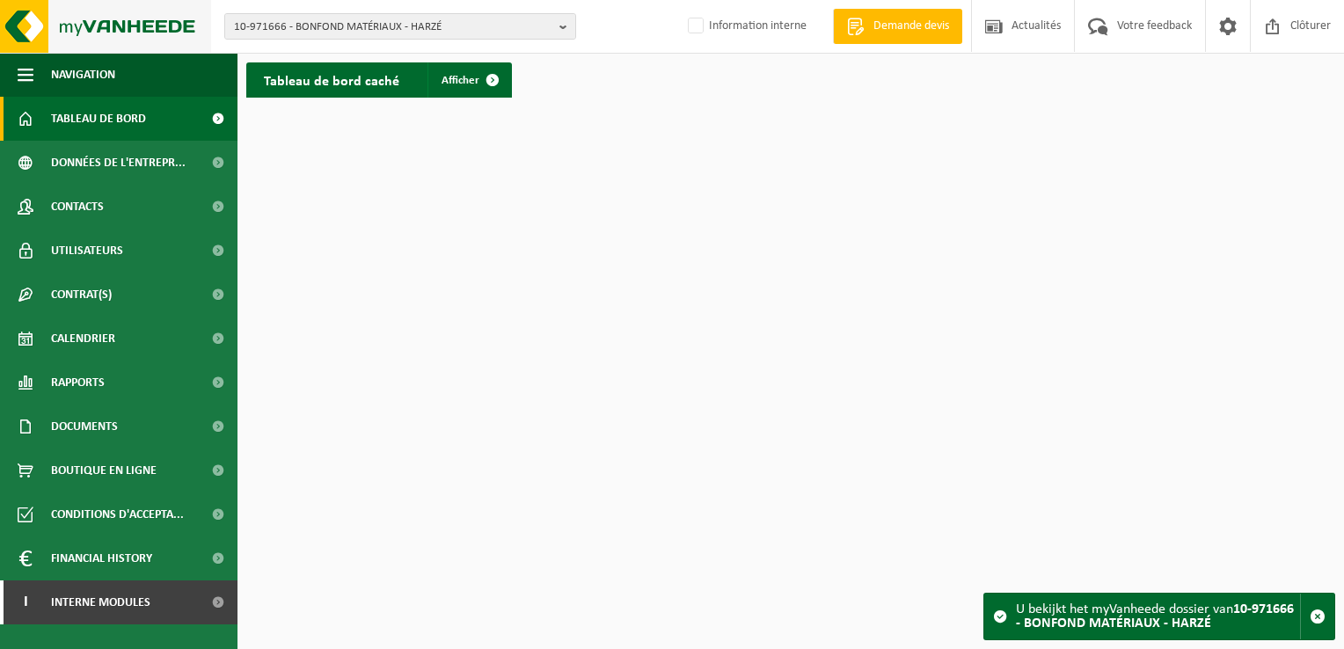
click at [35, 16] on img at bounding box center [105, 26] width 211 height 53
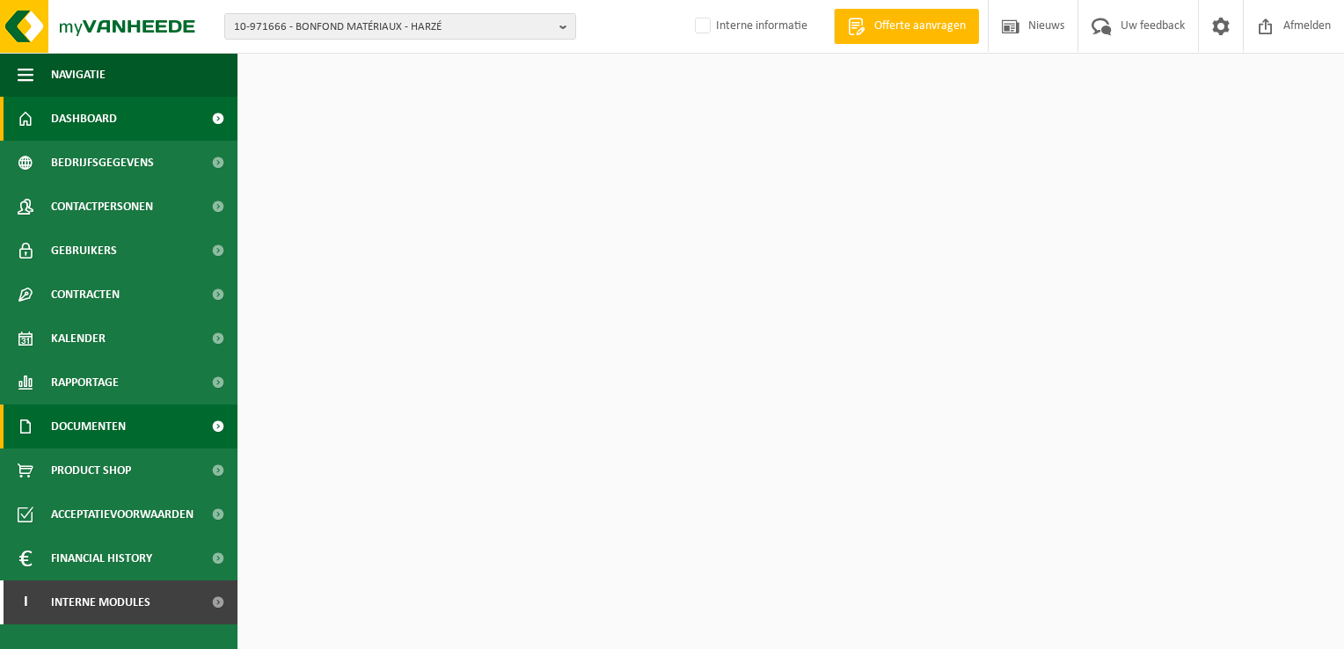
click at [109, 427] on span "Documenten" at bounding box center [88, 426] width 75 height 44
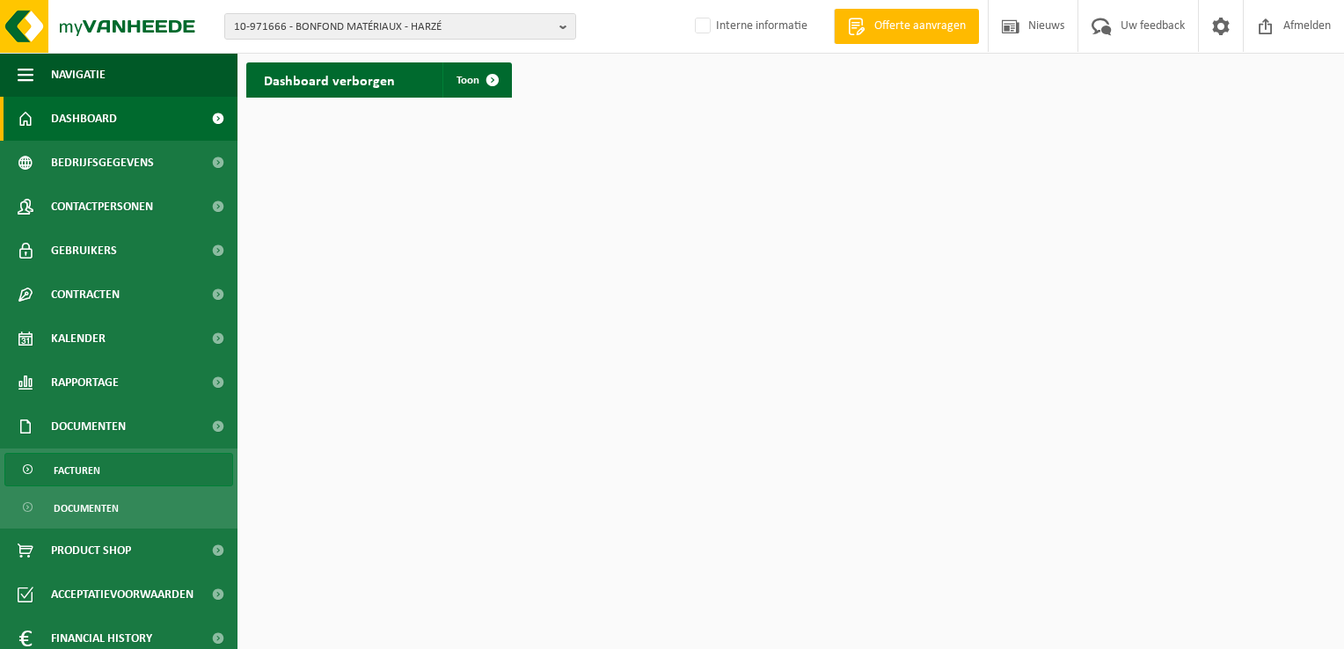
click at [120, 468] on link "Facturen" at bounding box center [118, 469] width 229 height 33
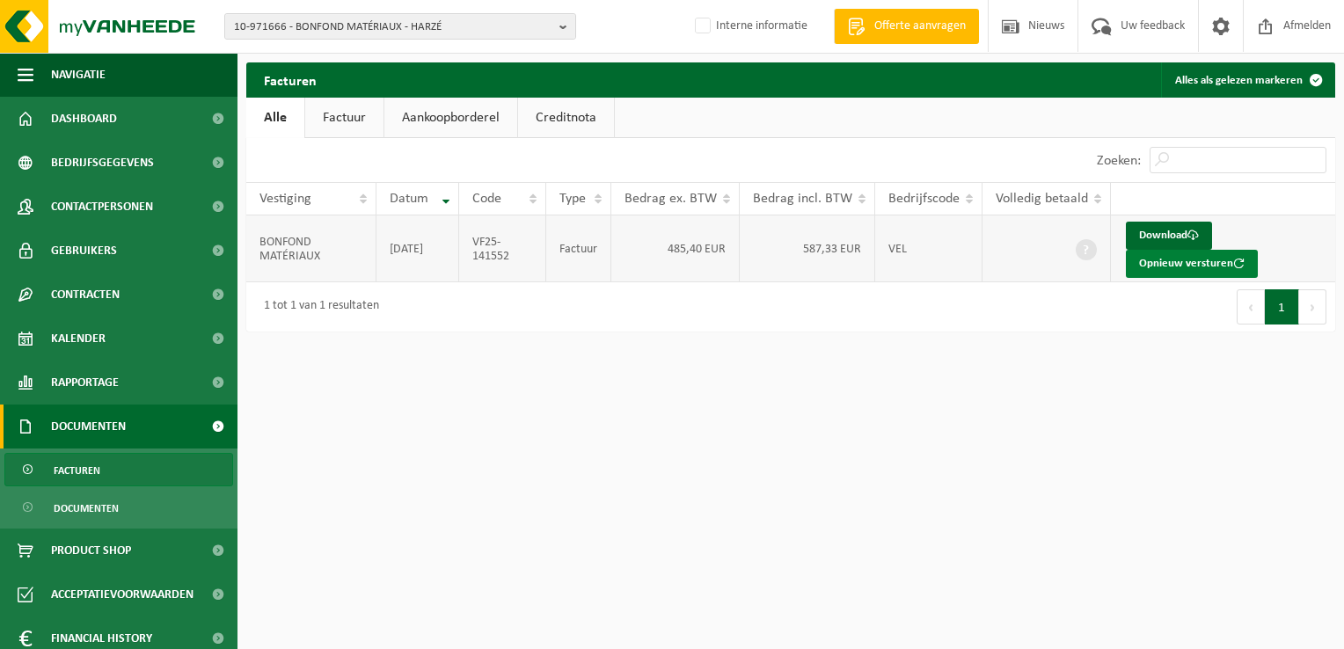
click at [1168, 272] on button "Opnieuw versturen" at bounding box center [1191, 264] width 132 height 28
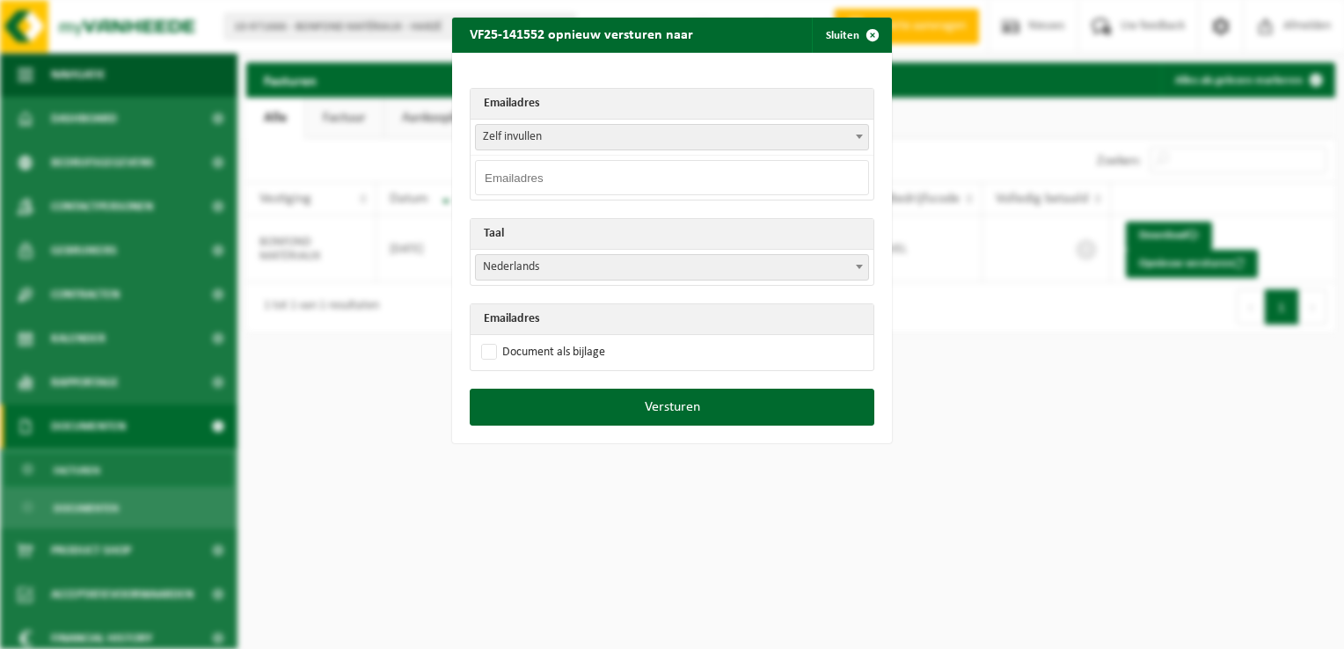
click at [514, 174] on input "email" at bounding box center [672, 177] width 394 height 35
paste input "compta@bonfondfreres.be"
type input "compta@bonfondfreres.be"
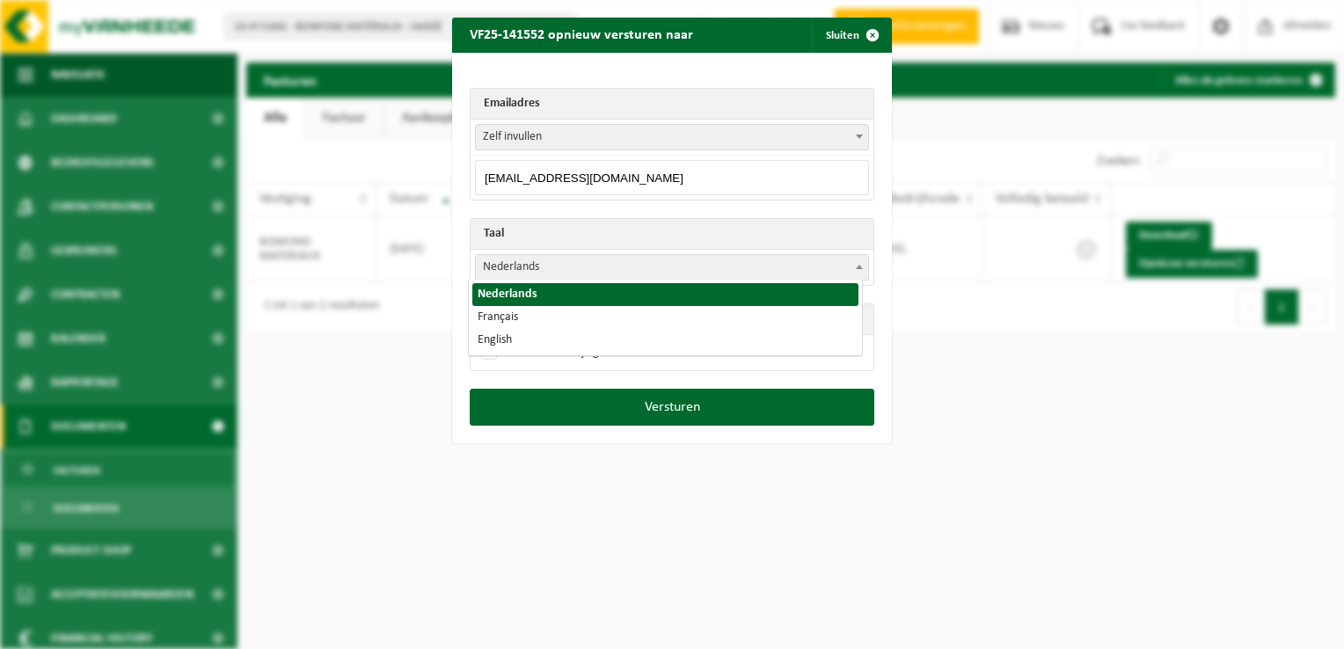
click at [518, 262] on span "Nederlands" at bounding box center [672, 267] width 392 height 25
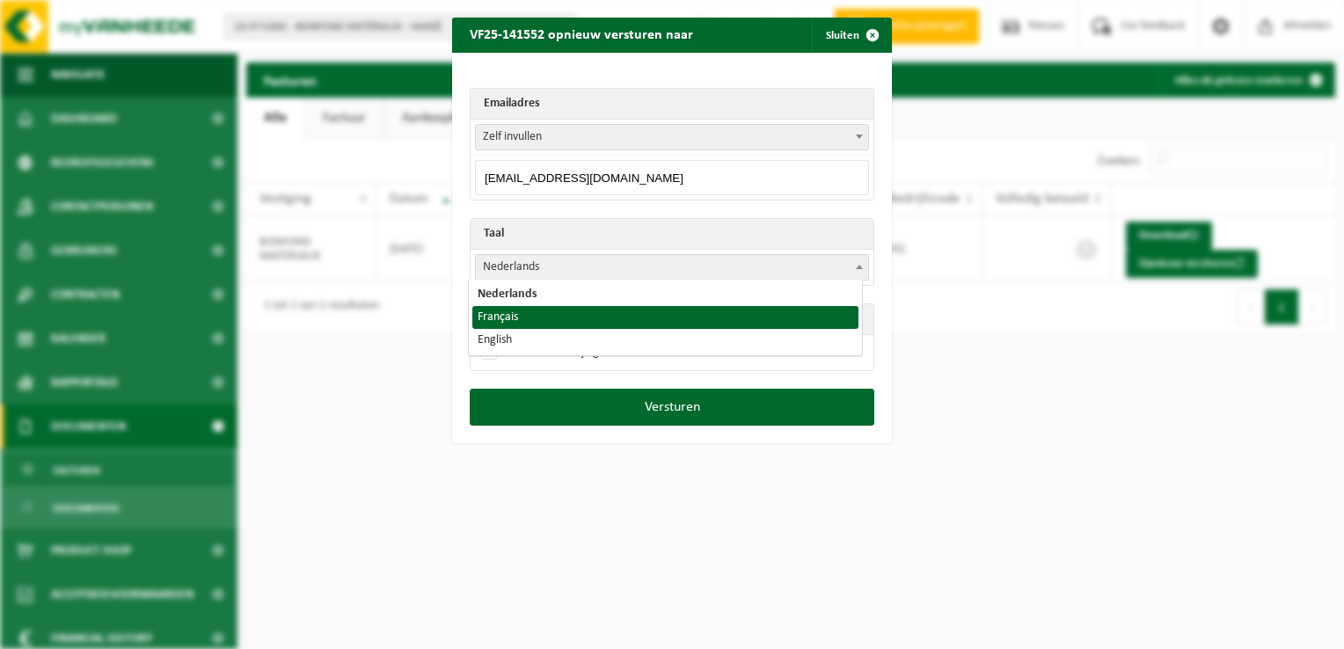
select select "fr"
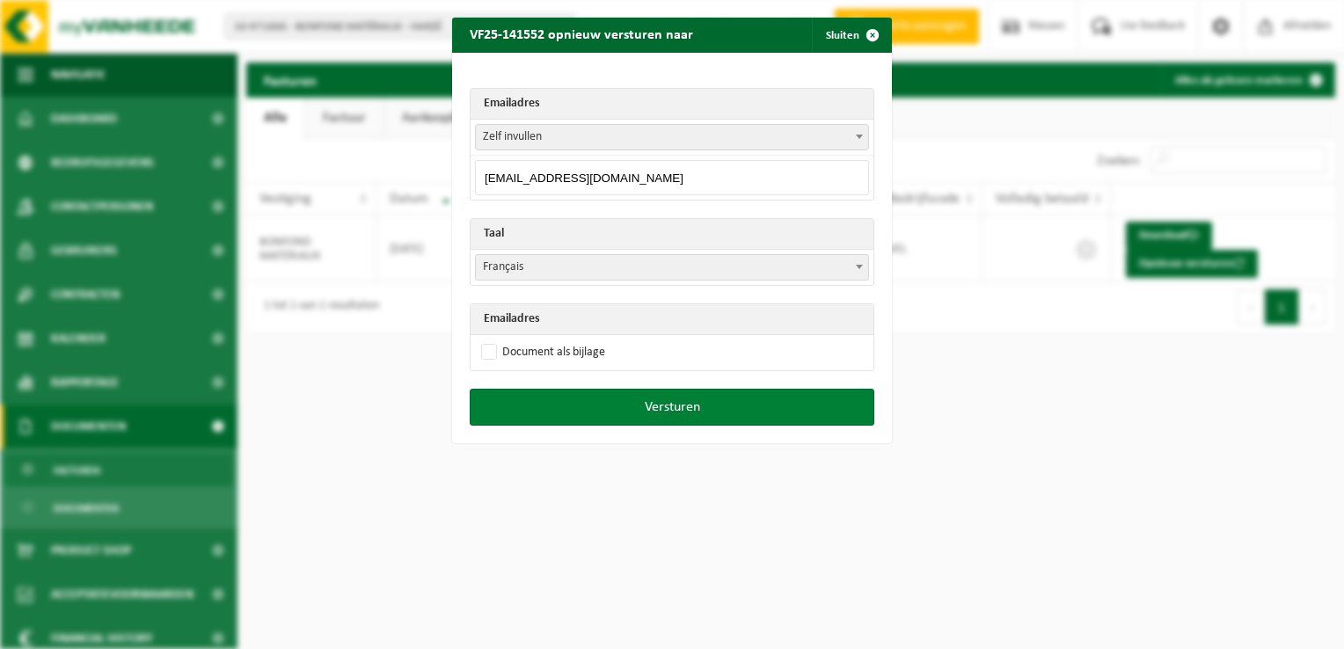
click at [696, 415] on button "Versturen" at bounding box center [672, 407] width 404 height 37
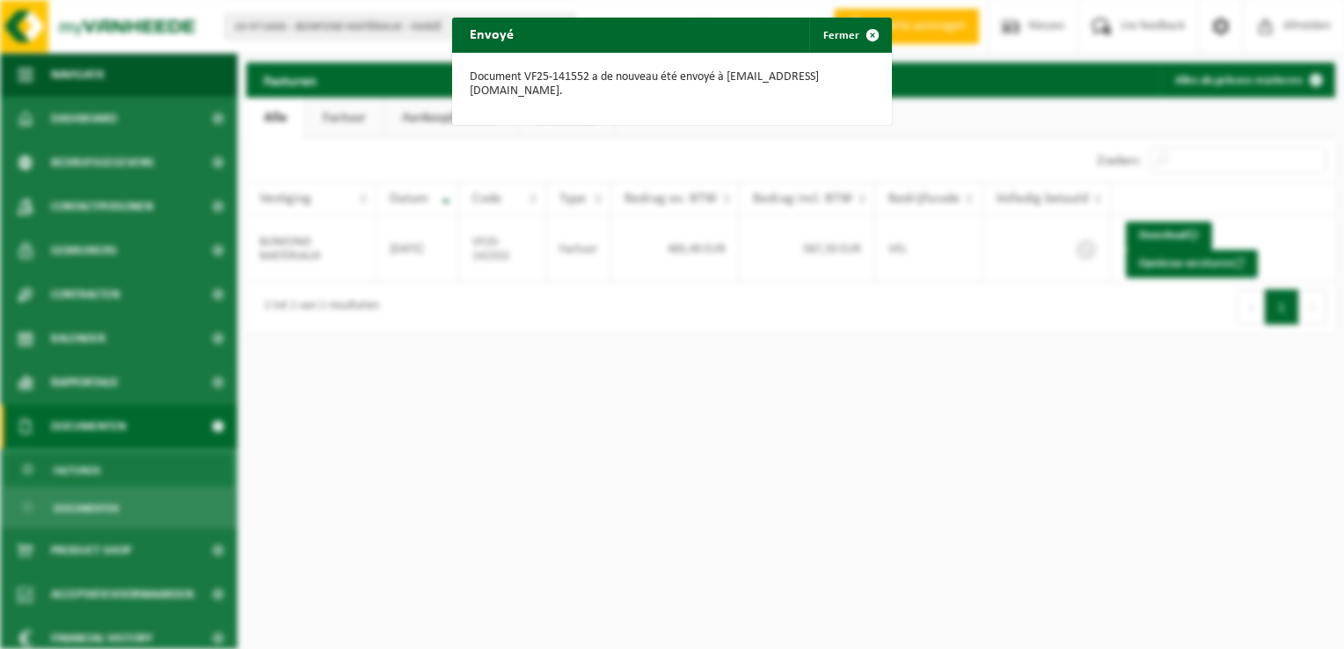
drag, startPoint x: 863, startPoint y: 36, endPoint x: 839, endPoint y: 79, distance: 49.6
click at [863, 36] on span "button" at bounding box center [872, 35] width 35 height 35
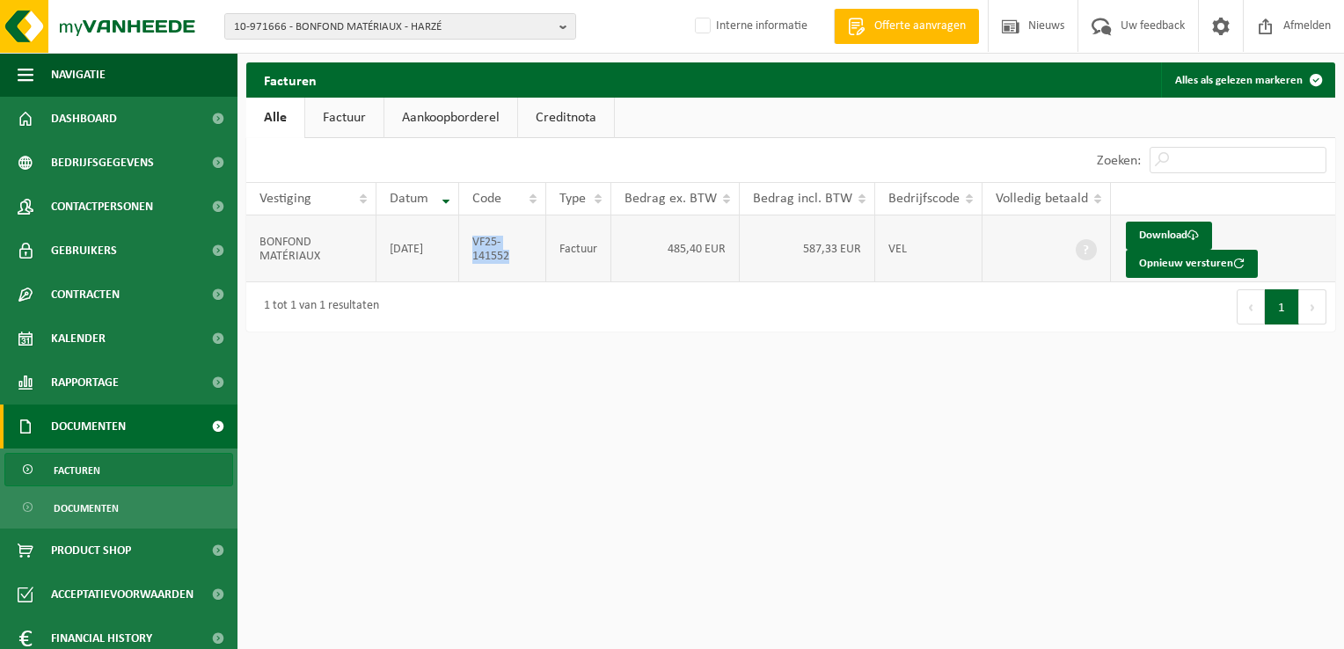
drag, startPoint x: 517, startPoint y: 265, endPoint x: 475, endPoint y: 243, distance: 47.6
click at [475, 243] on td "VF25-141552" at bounding box center [502, 248] width 87 height 67
copy td "VF25-141552"
click at [440, 22] on span "10-971666 - BONFOND MATÉRIAUX - HARZÉ" at bounding box center [393, 27] width 318 height 26
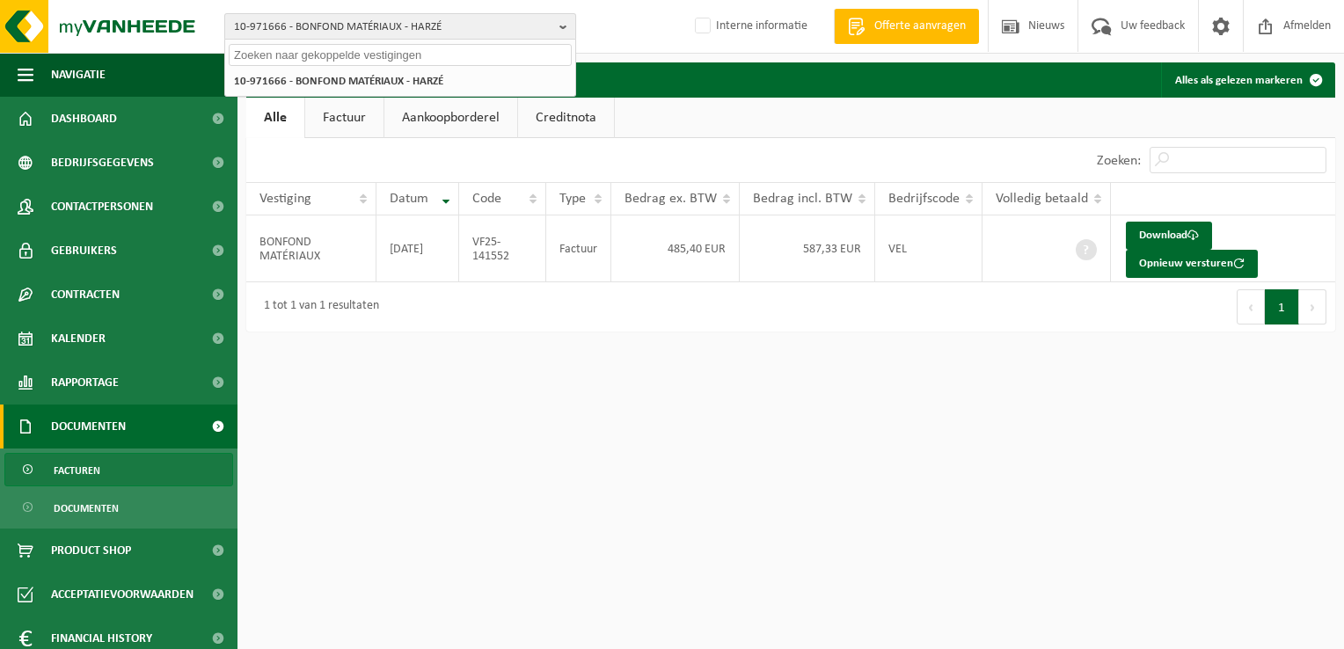
paste input "10-304640"
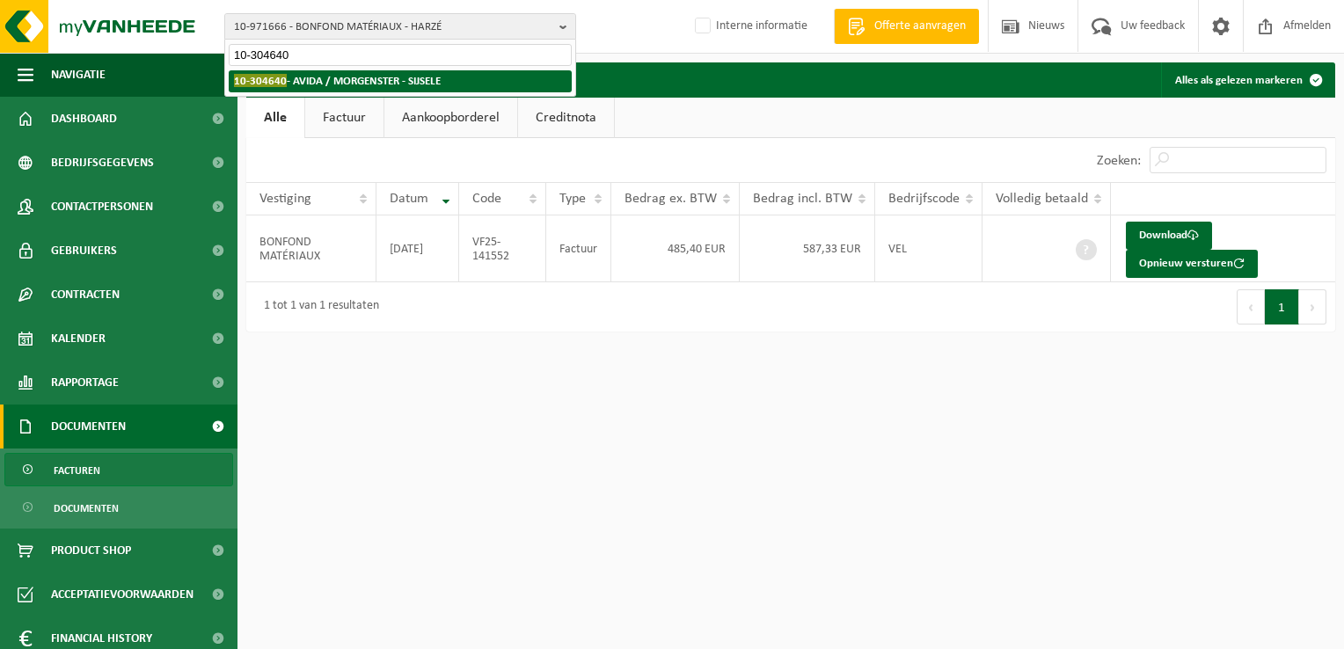
type input "10-304640"
click at [371, 83] on strong "10-304640 - AVIDA / MORGENSTER - SIJSELE" at bounding box center [337, 80] width 207 height 13
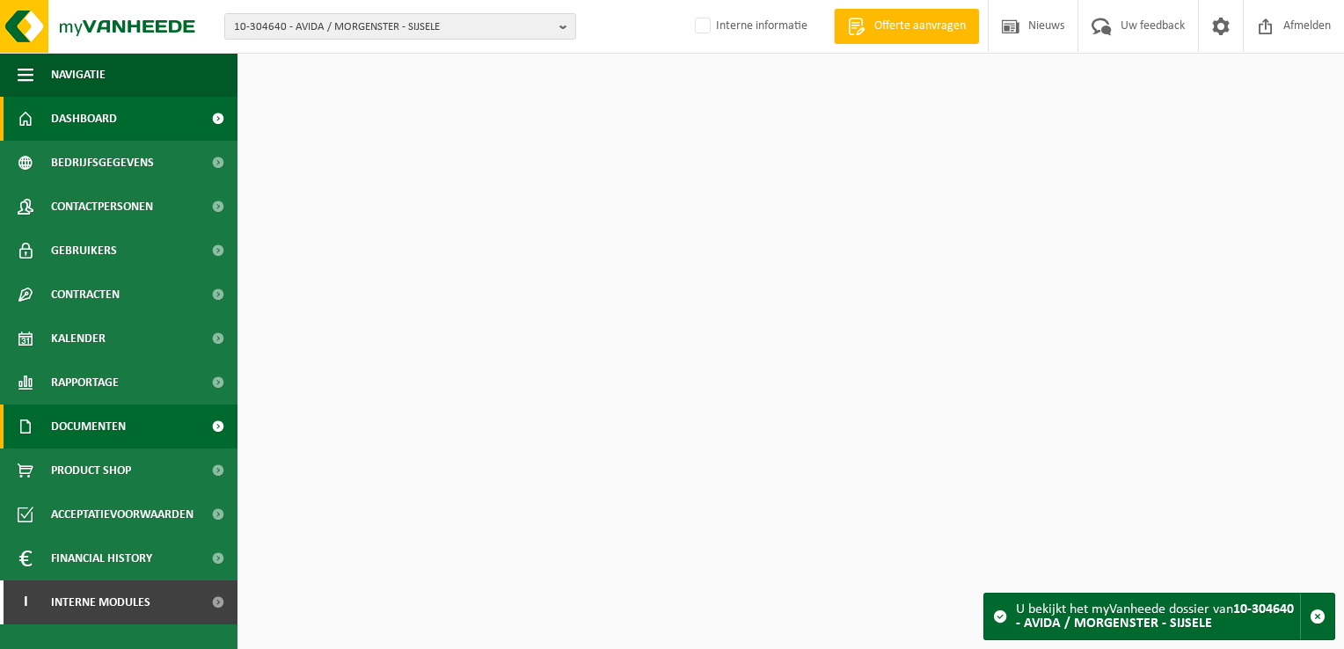
click at [117, 438] on span "Documenten" at bounding box center [88, 426] width 75 height 44
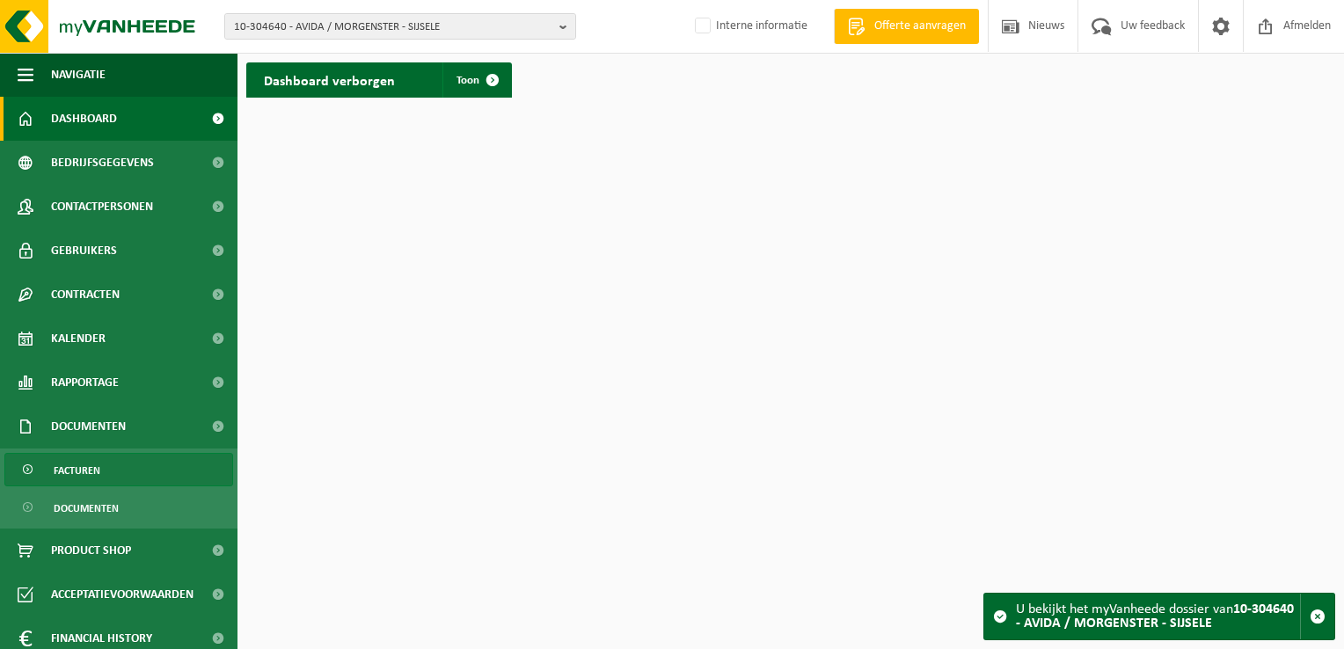
click at [106, 466] on link "Facturen" at bounding box center [118, 469] width 229 height 33
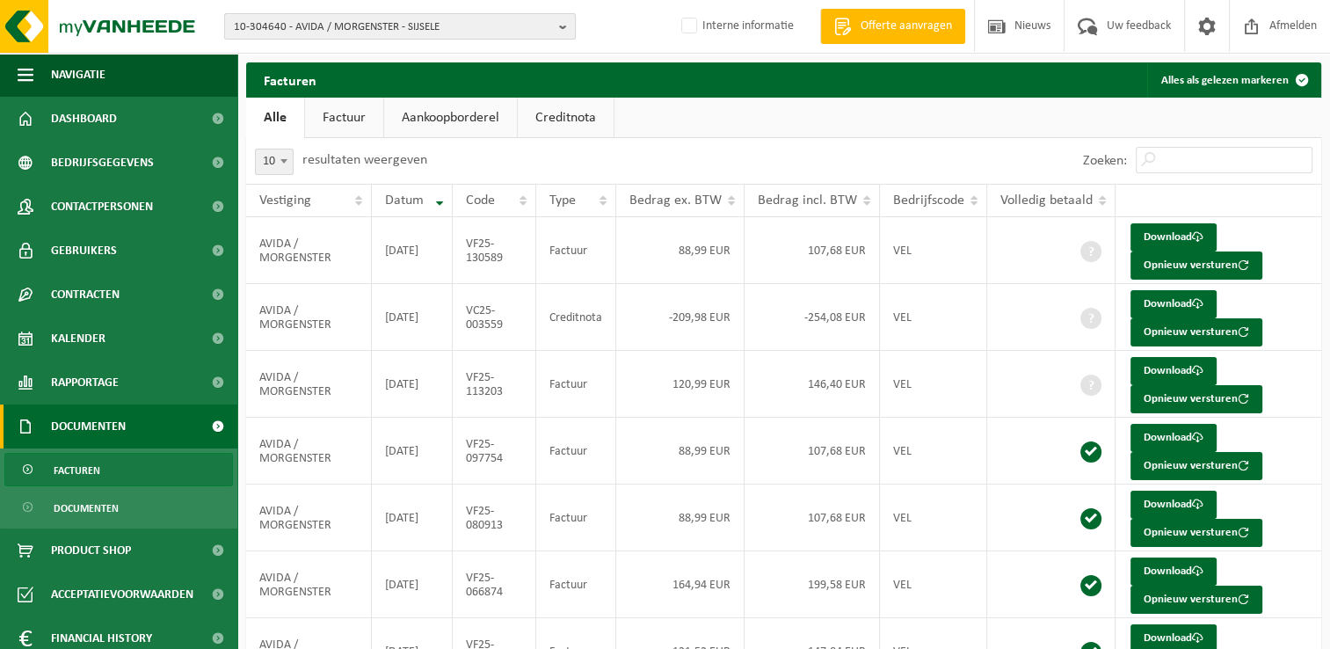
click at [389, 26] on span "10-304640 - AVIDA / MORGENSTER - SIJSELE" at bounding box center [393, 27] width 318 height 26
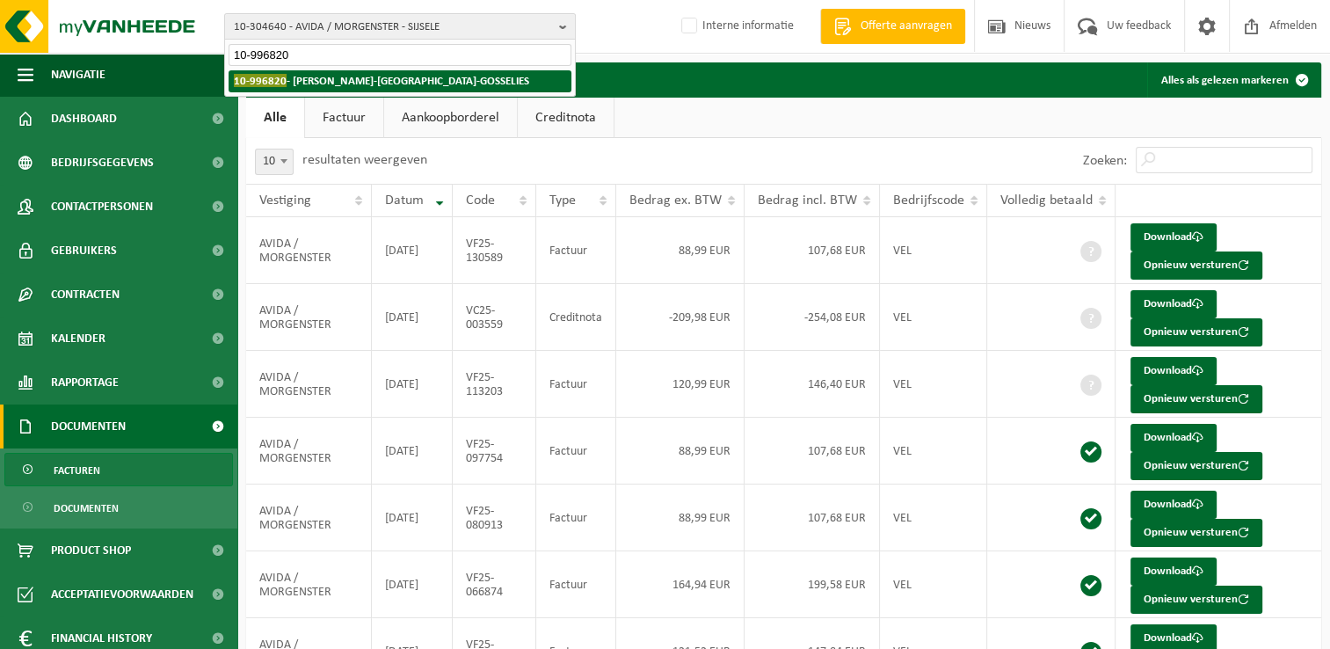
type input "10-996820"
click at [411, 86] on strong "10-996820 - [PERSON_NAME][GEOGRAPHIC_DATA]-[GEOGRAPHIC_DATA]-GOSSELIES" at bounding box center [381, 80] width 295 height 13
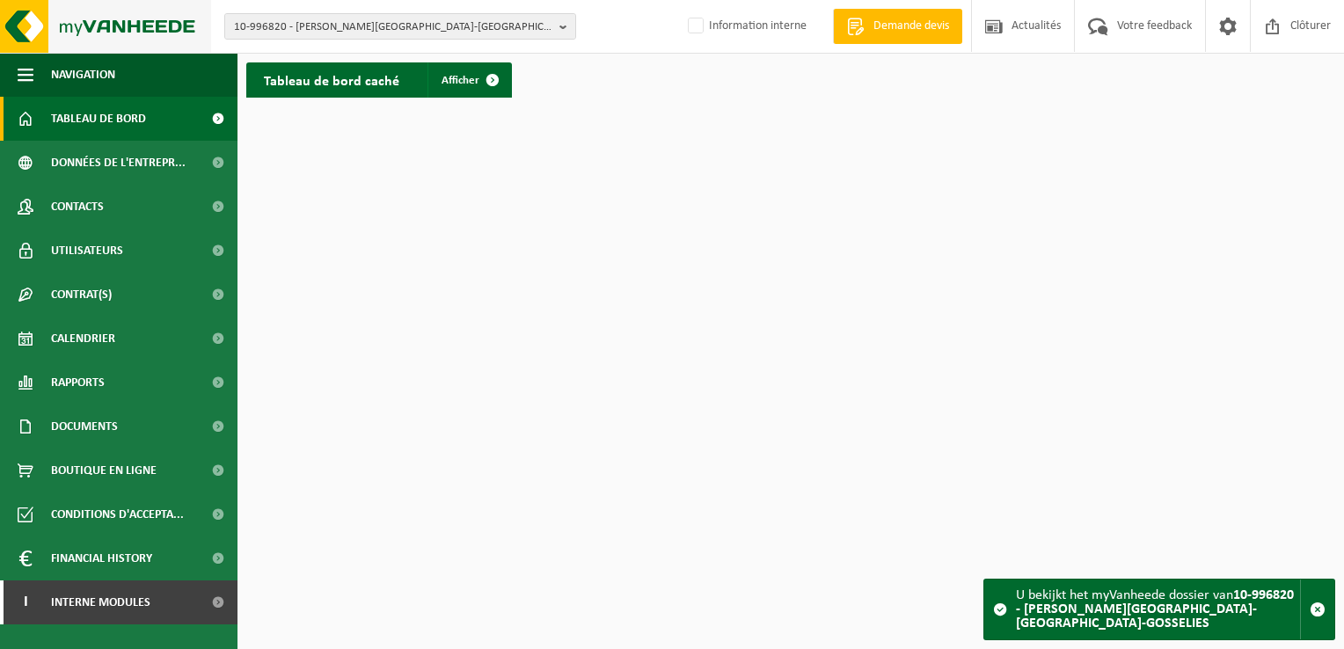
click at [28, 23] on img at bounding box center [105, 26] width 211 height 53
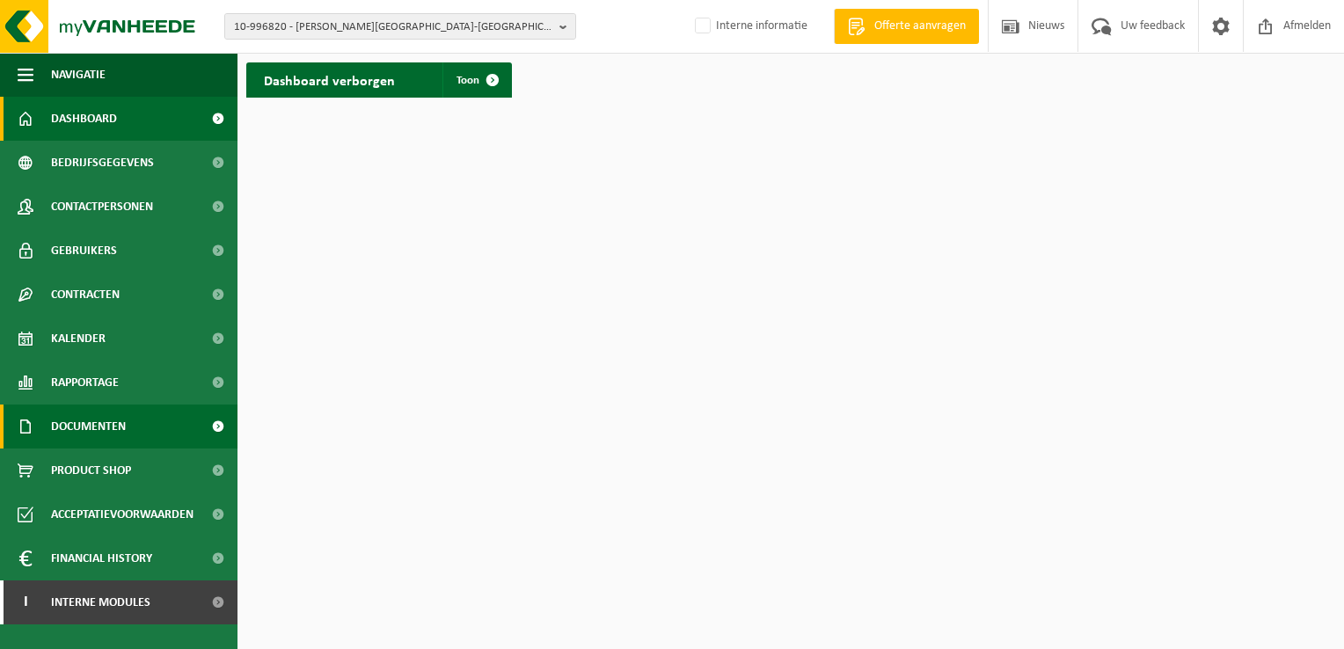
click at [142, 441] on link "Documenten" at bounding box center [118, 426] width 237 height 44
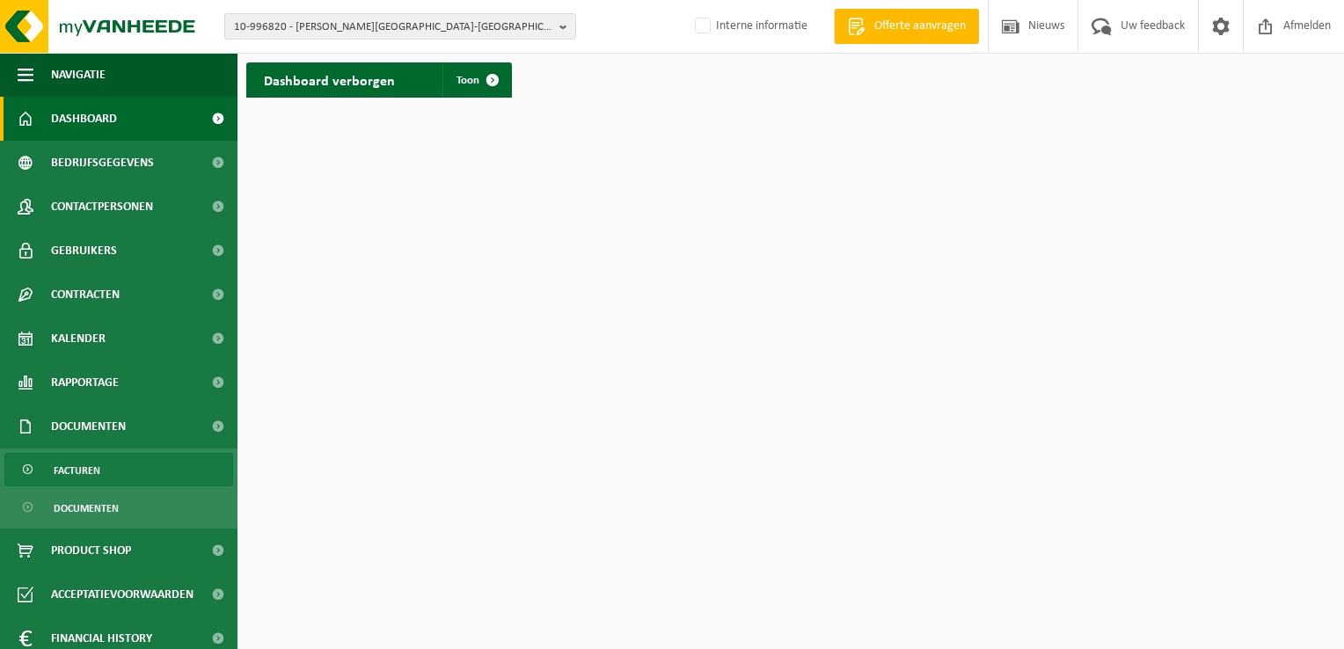
click at [133, 467] on link "Facturen" at bounding box center [118, 469] width 229 height 33
